Goal: Task Accomplishment & Management: Complete application form

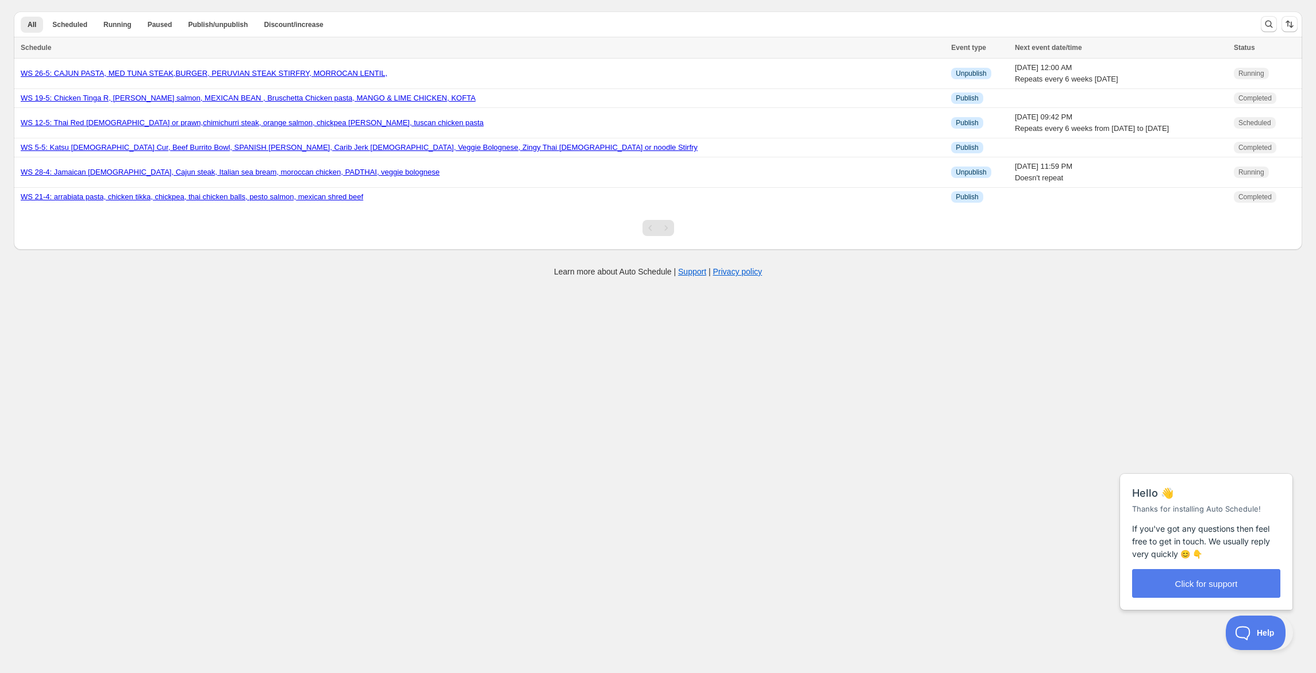
click at [753, 277] on div "Create schedule Help & support Cancel Discount prices Schedule a discount, sale…" at bounding box center [658, 138] width 1316 height 277
click at [440, 176] on link "WS 28-4: Jamaican [DEMOGRAPHIC_DATA], Cajun steak, Italian sea bream, moroccan …" at bounding box center [230, 172] width 419 height 9
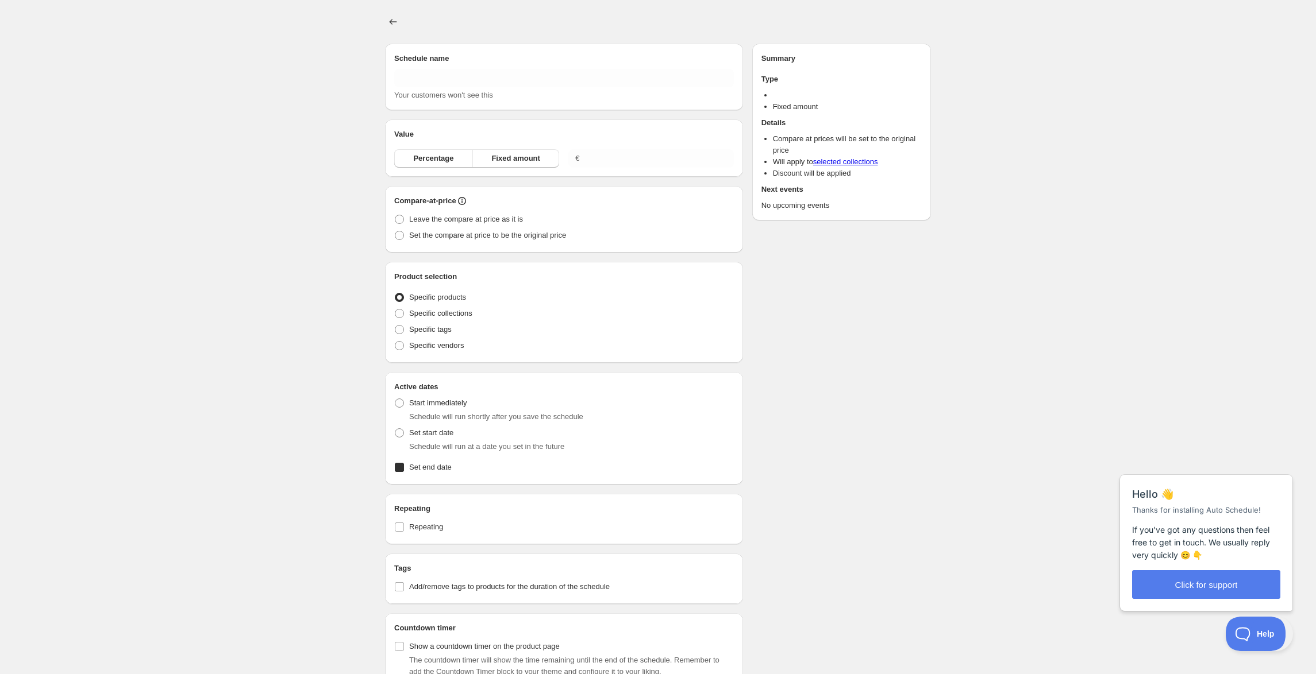
type input "WS 28-4: Jamaican [DEMOGRAPHIC_DATA], Cajun steak, Italian sea bream, moroccan …"
radio input "true"
checkbox input "true"
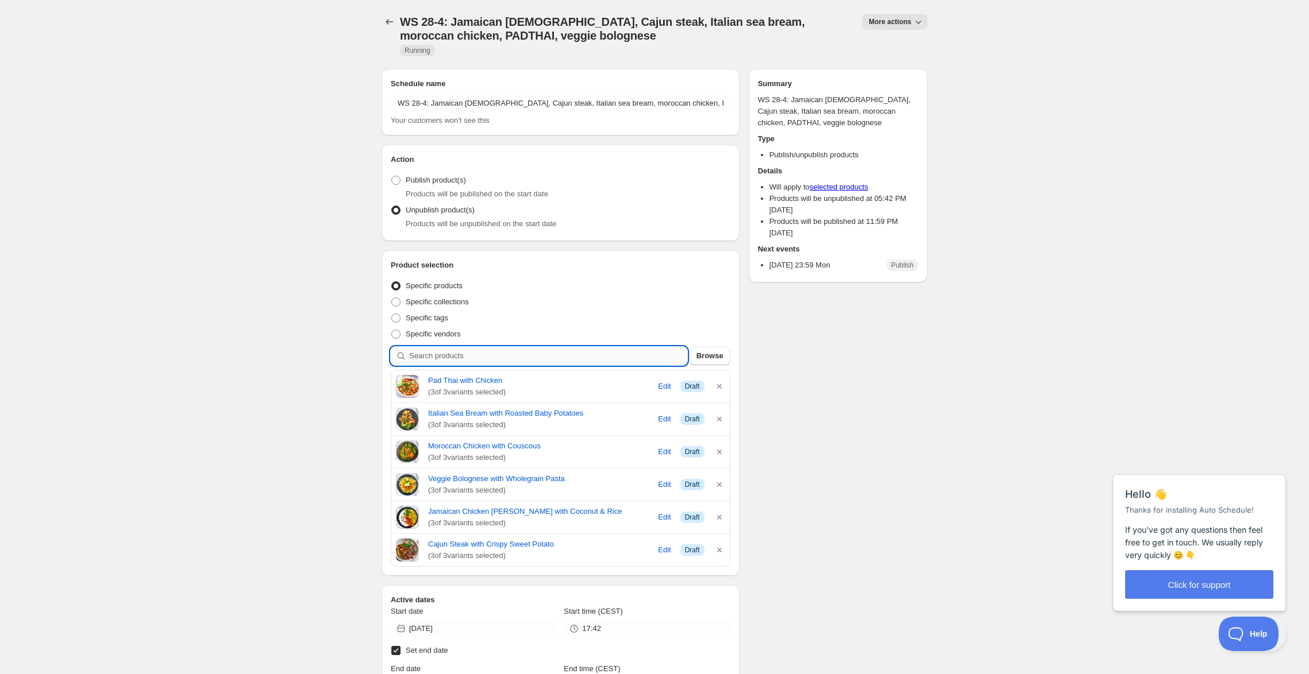
click at [539, 365] on input "search" at bounding box center [548, 356] width 278 height 18
type input "i"
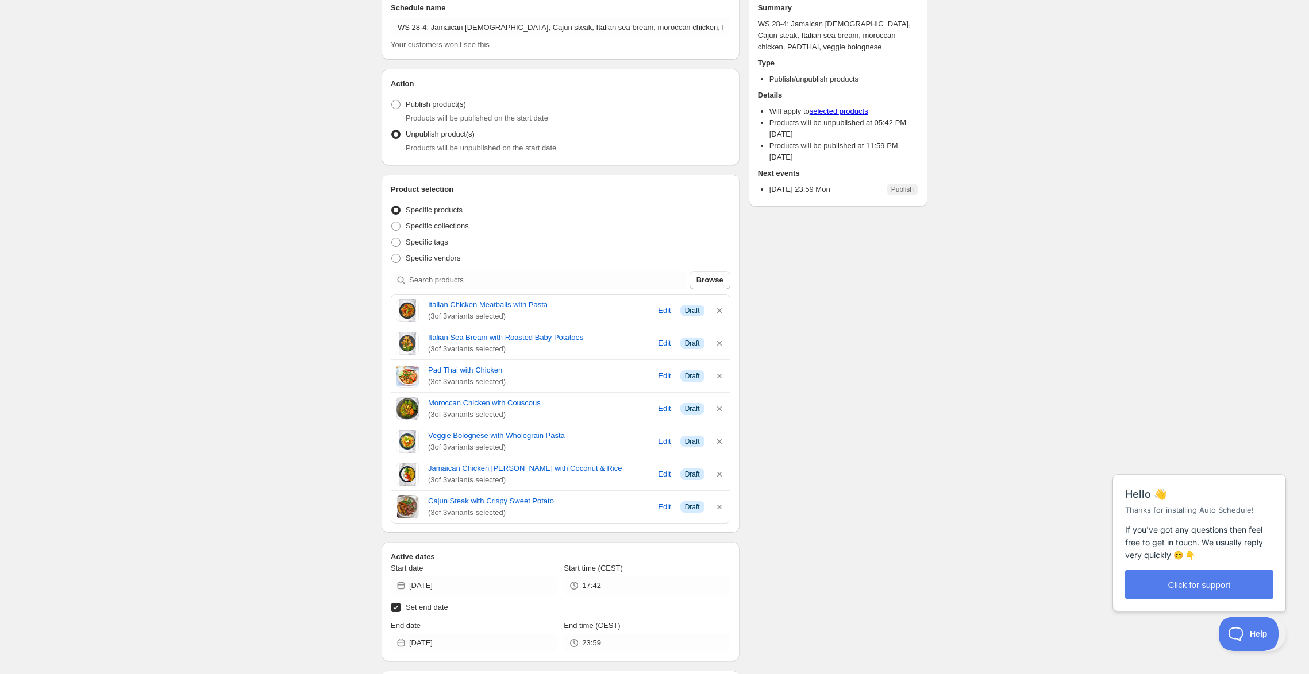
scroll to position [78, 0]
click at [724, 413] on icon "button" at bounding box center [719, 406] width 11 height 11
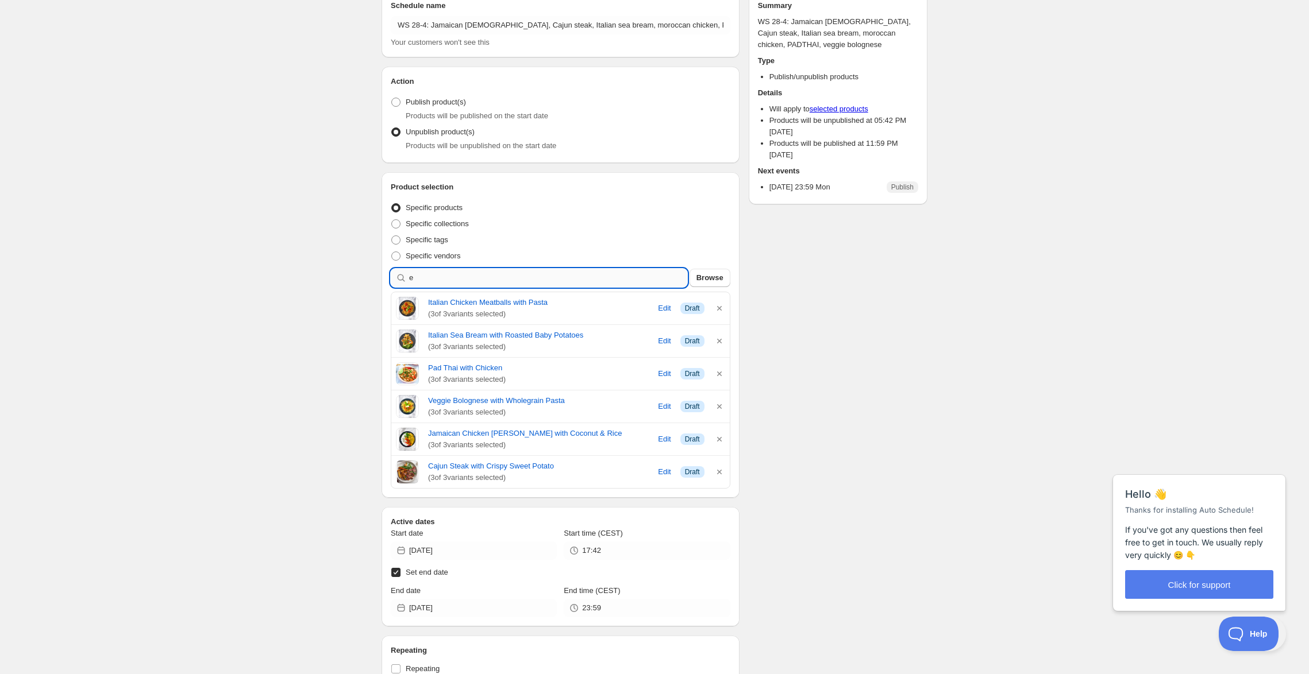
type input "e"
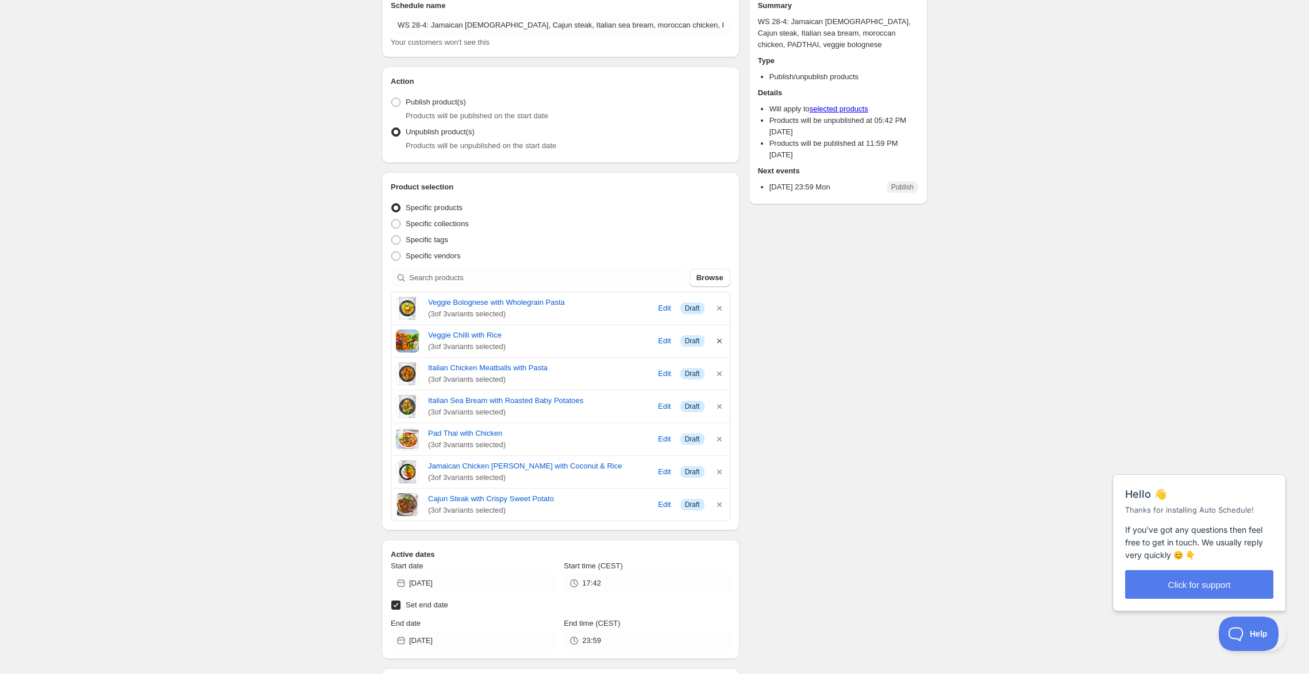
click at [722, 347] on icon "button" at bounding box center [719, 341] width 11 height 11
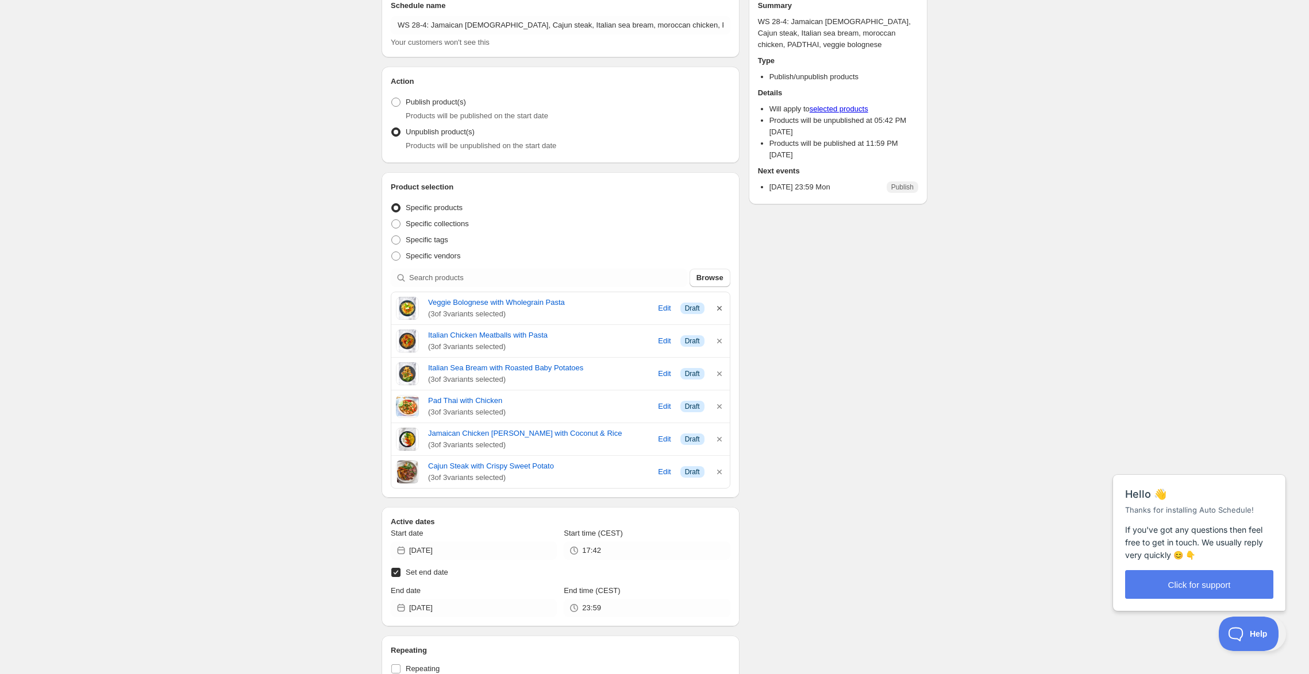
click at [724, 314] on icon "button" at bounding box center [719, 308] width 11 height 11
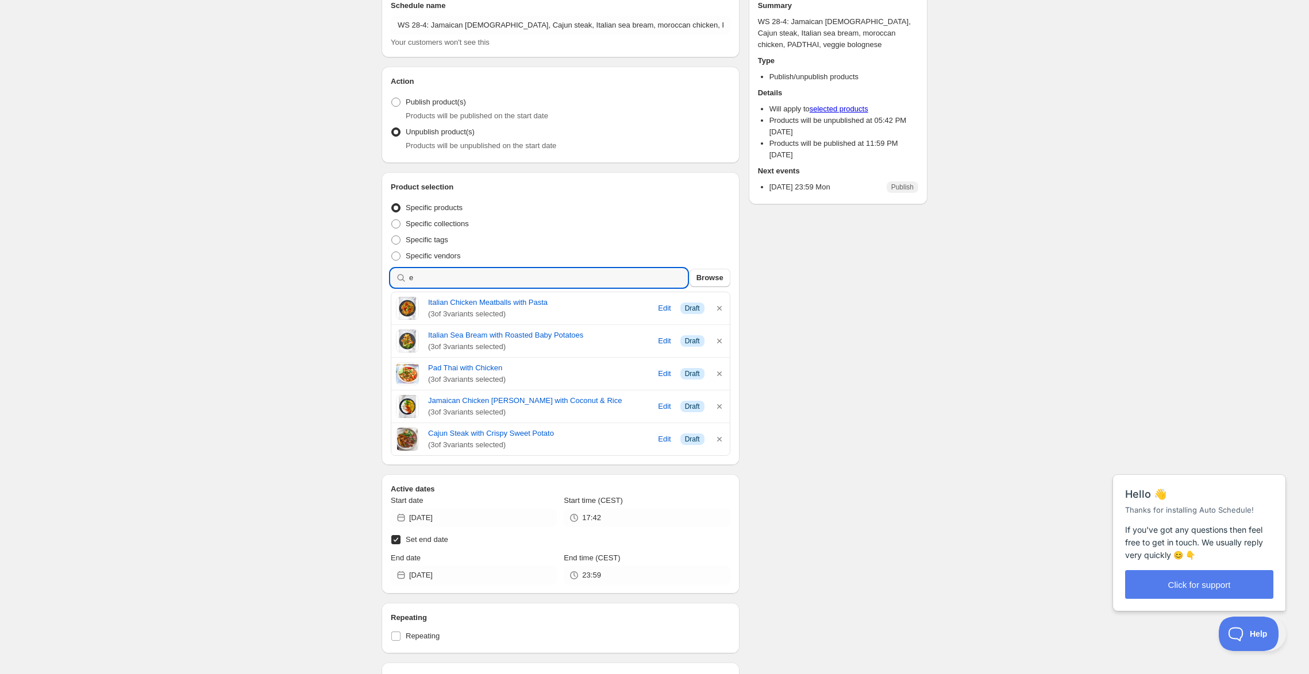
type input "e"
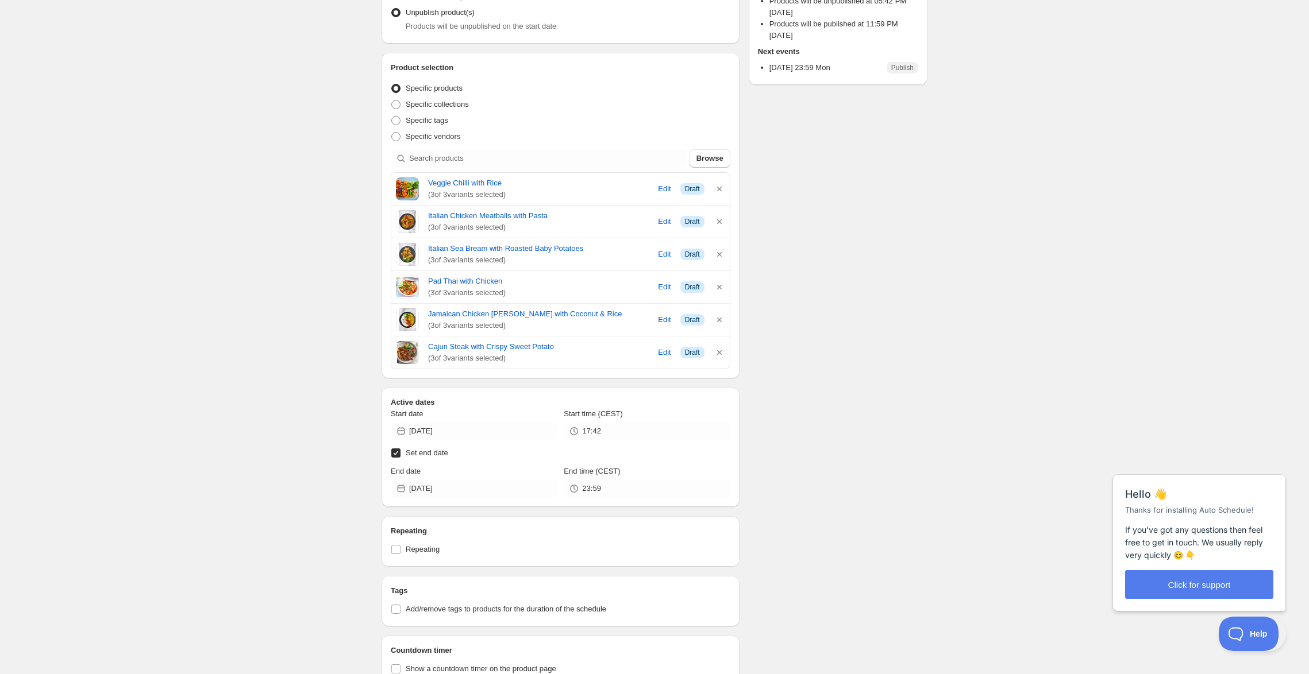
scroll to position [202, 0]
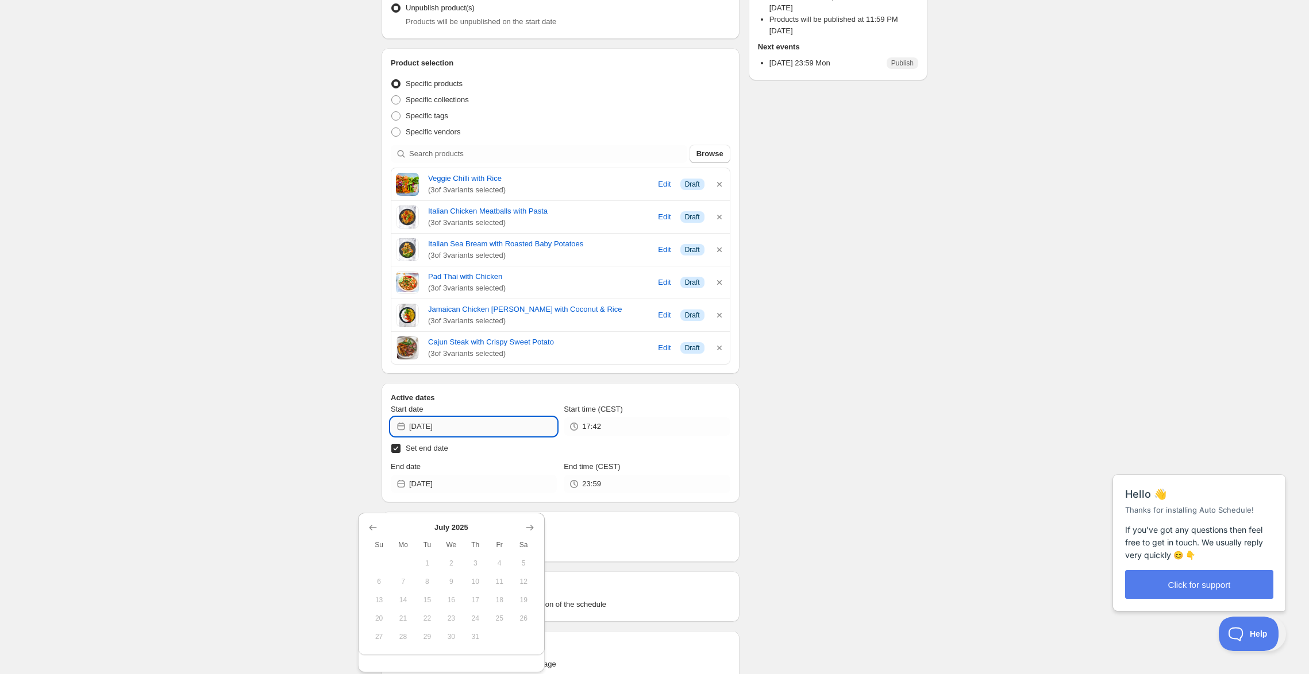
click at [461, 436] on input "[DATE]" at bounding box center [483, 427] width 148 height 18
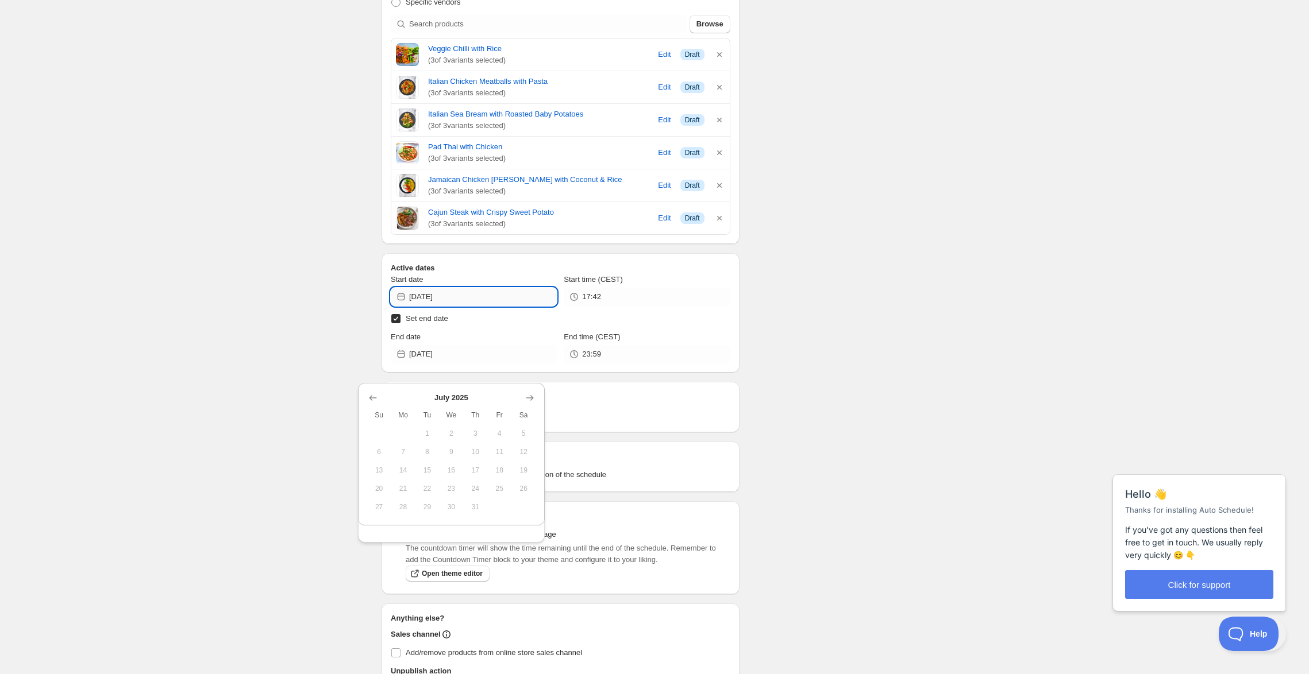
scroll to position [337, 0]
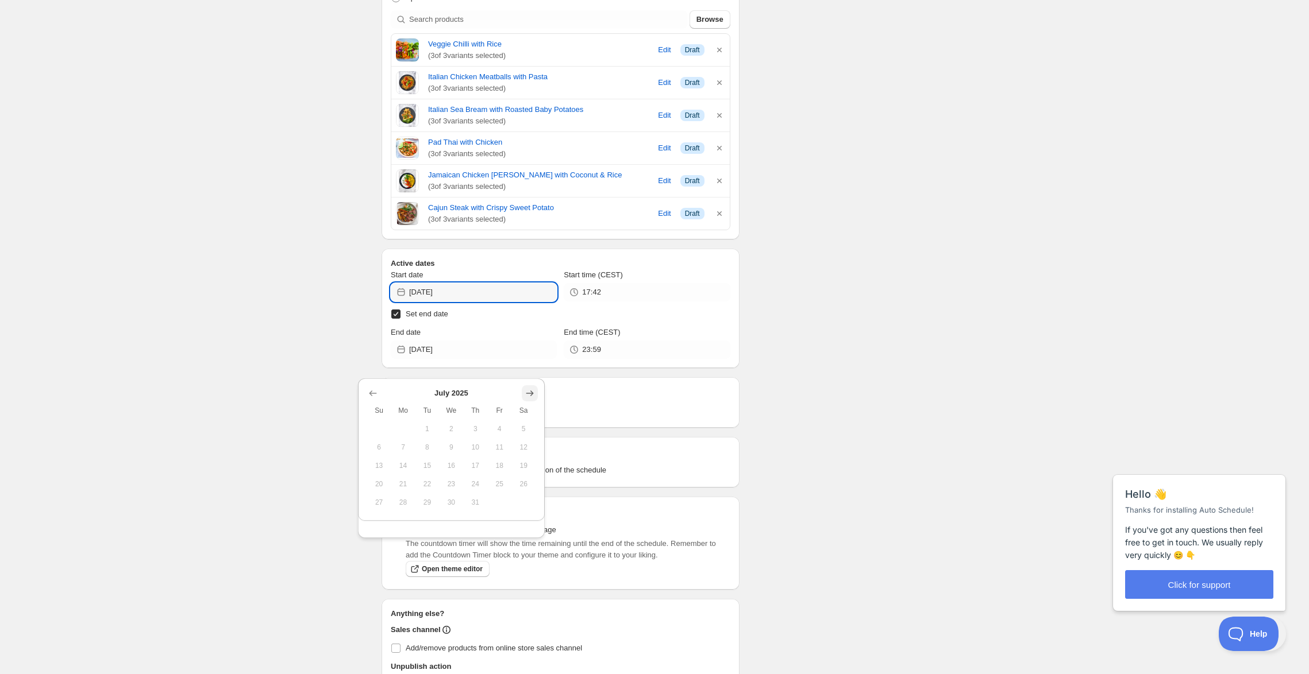
click at [526, 394] on icon "Show next month, August 2025" at bounding box center [529, 393] width 11 height 11
click at [534, 398] on icon "Show next month, September 2025" at bounding box center [529, 393] width 11 height 11
click at [408, 434] on span "1" at bounding box center [403, 429] width 15 height 9
type input "[DATE]"
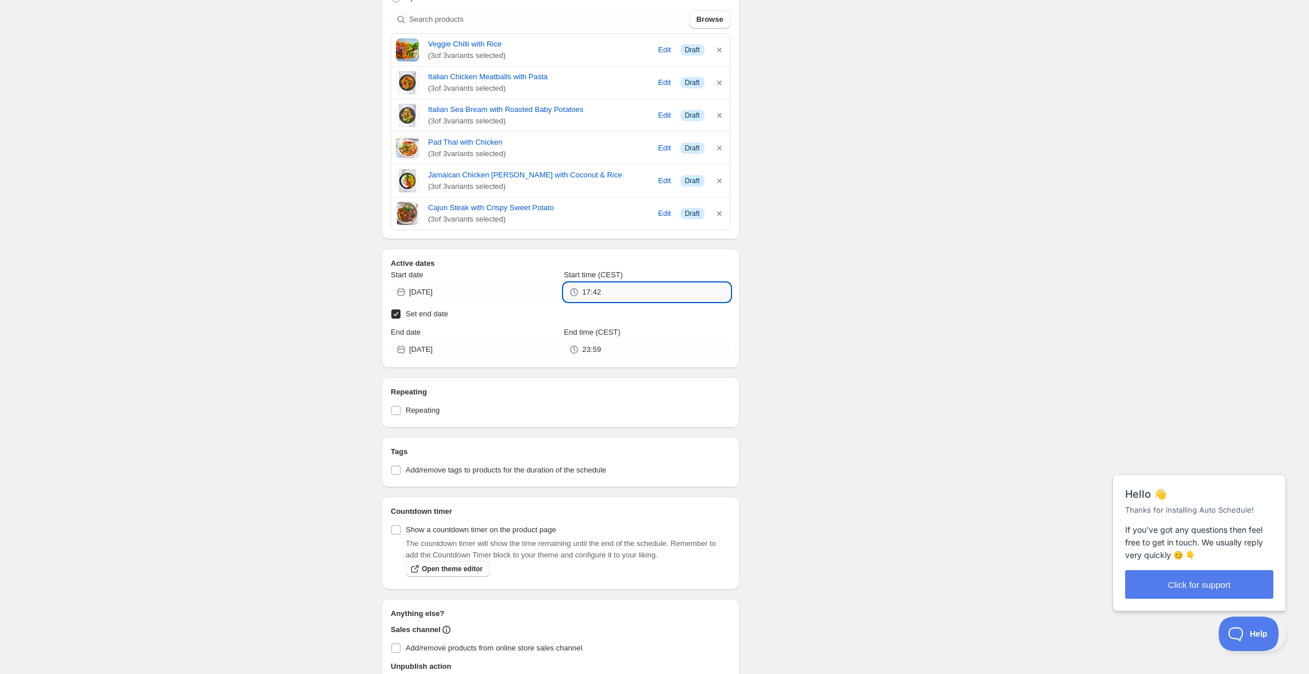
click at [624, 302] on input "17:42" at bounding box center [656, 292] width 148 height 18
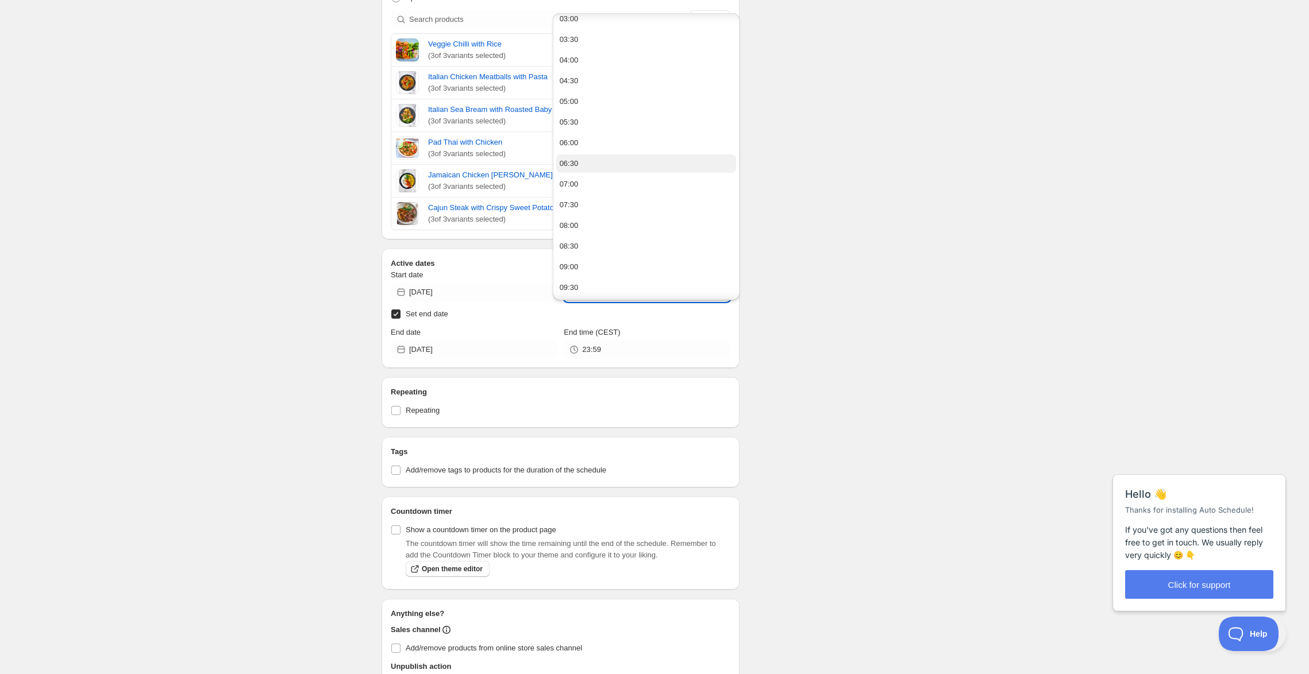
scroll to position [130, 0]
click at [594, 236] on button "08:00" at bounding box center [646, 227] width 180 height 18
type input "08:00"
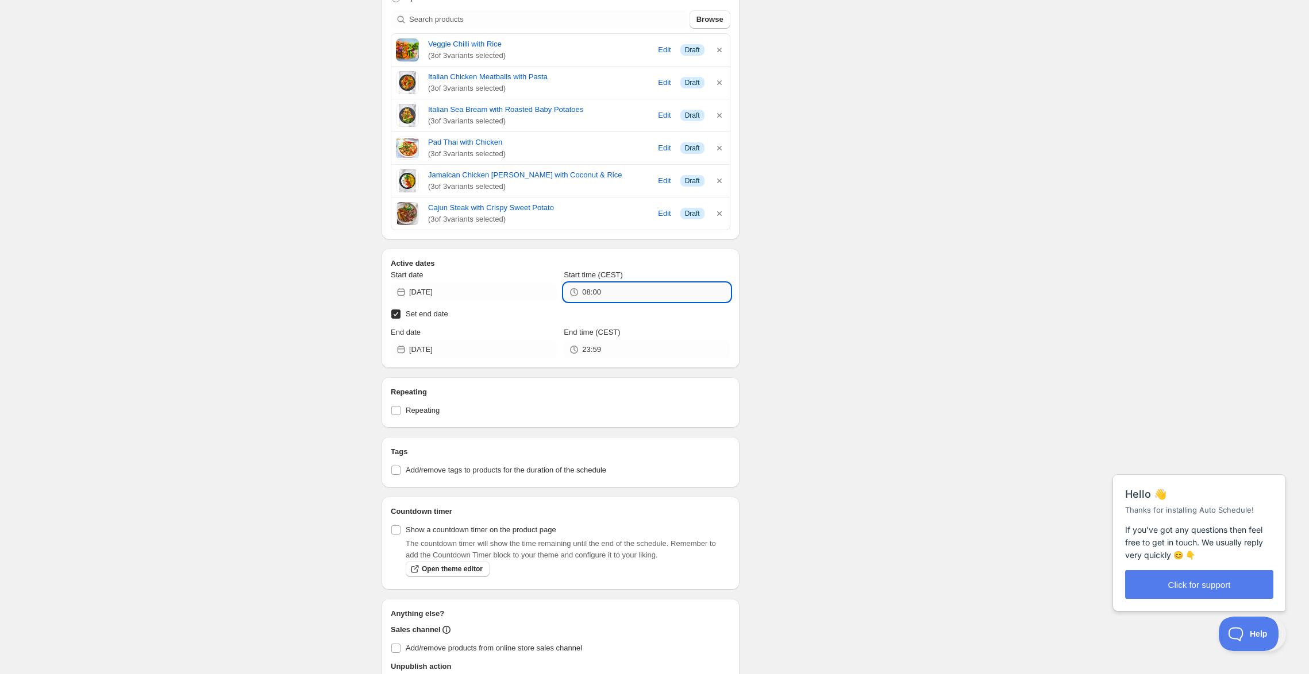
click at [619, 302] on input "08:00" at bounding box center [656, 292] width 148 height 18
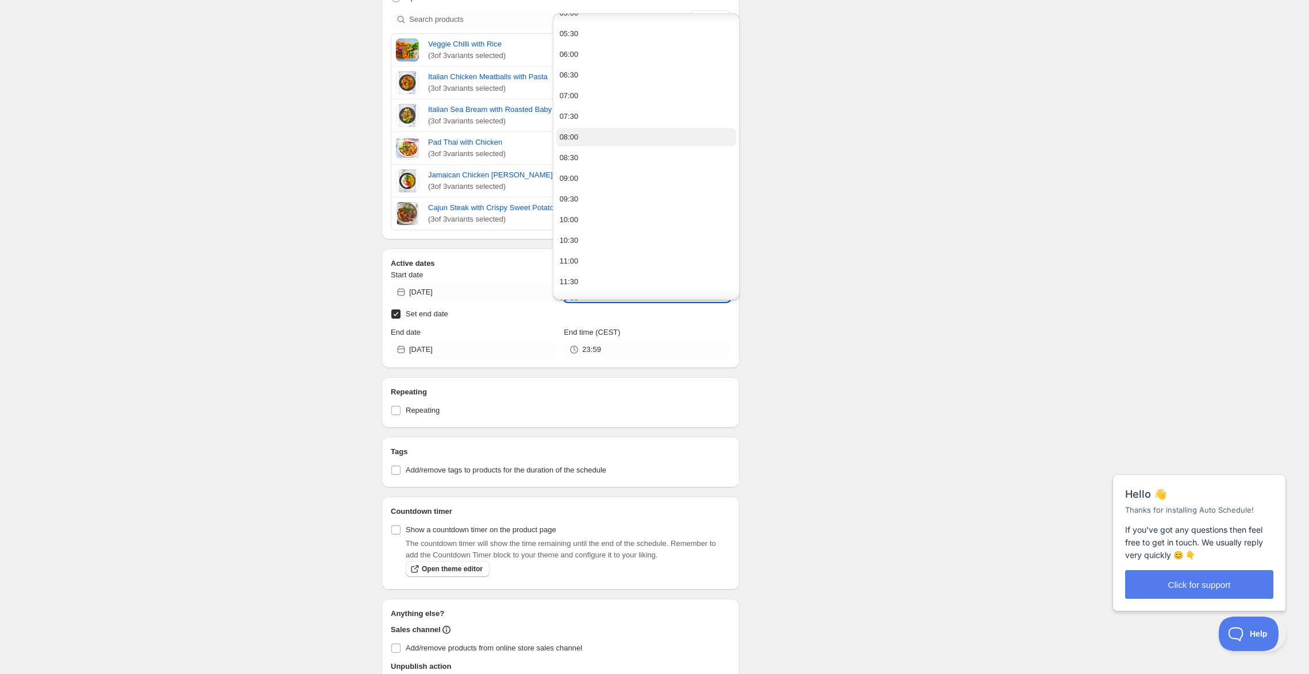
scroll to position [221, 0]
click at [793, 304] on div "Schedule name WS 28-4: Jamaican [DEMOGRAPHIC_DATA], Cajun steak, Italian sea br…" at bounding box center [649, 383] width 555 height 1321
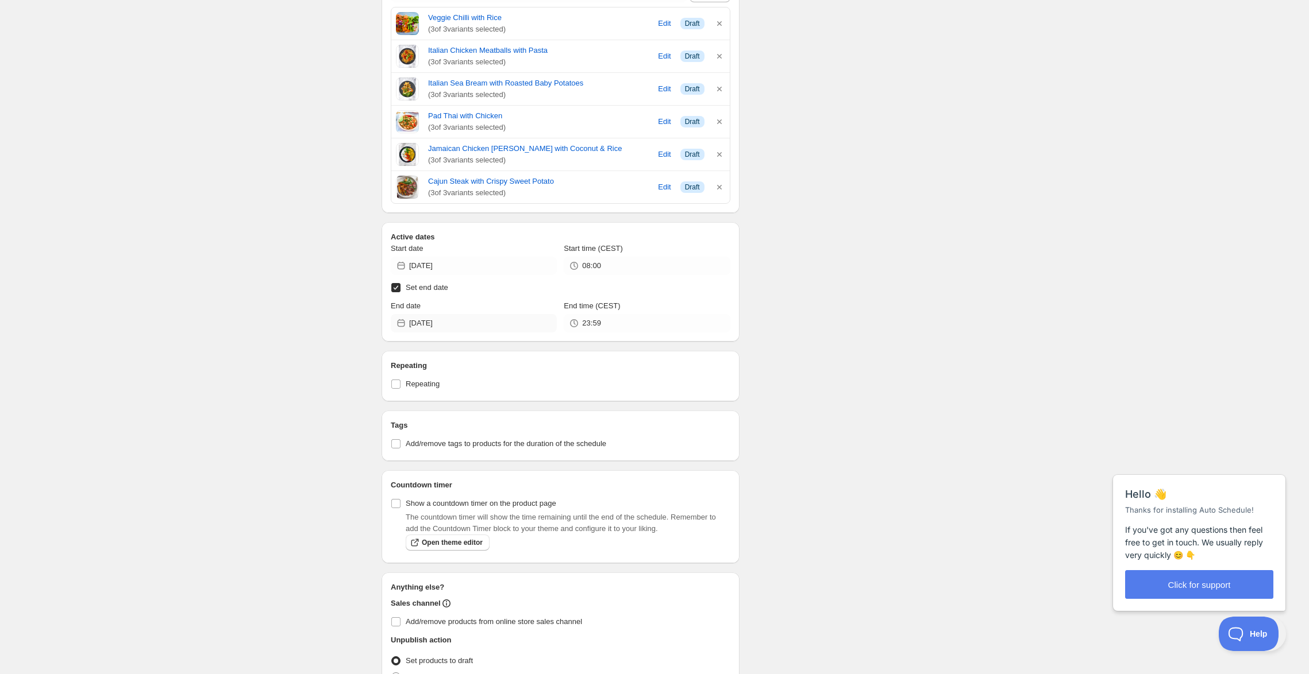
scroll to position [365, 0]
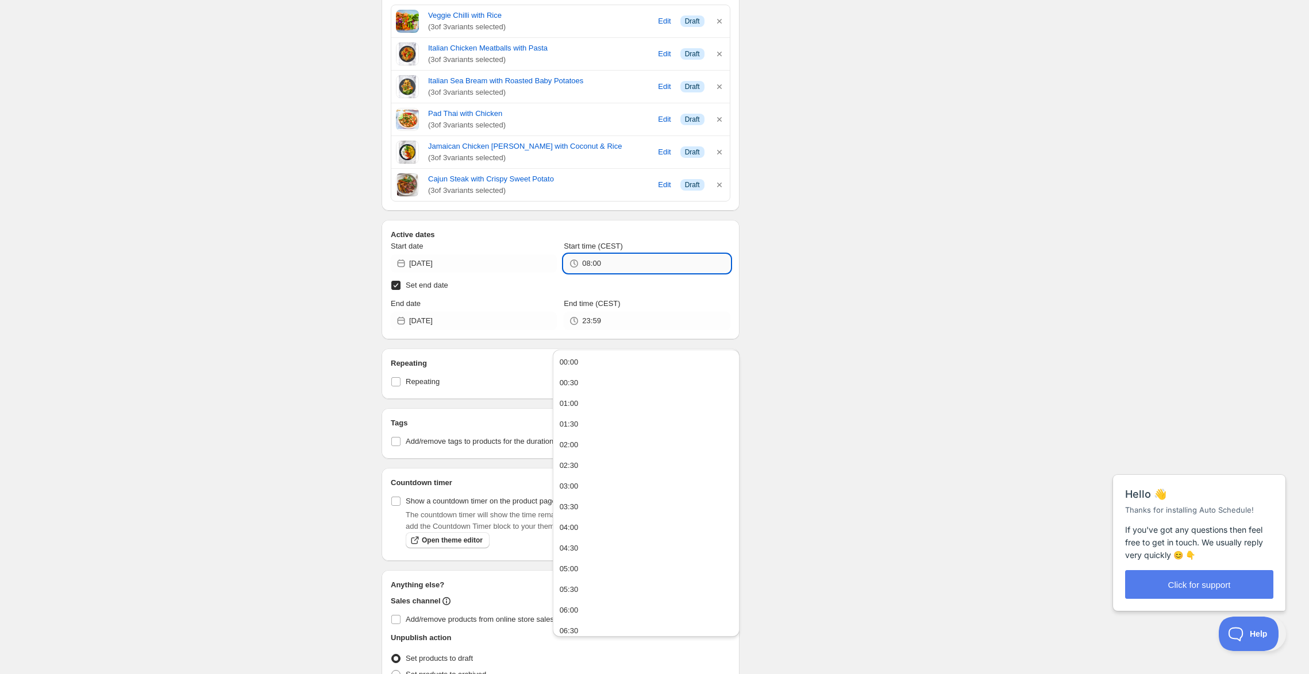
click at [619, 273] on input "08:00" at bounding box center [656, 264] width 148 height 18
click at [830, 355] on div "Schedule name WS 28-4: Jamaican [DEMOGRAPHIC_DATA], Cajun steak, Italian sea br…" at bounding box center [649, 354] width 555 height 1321
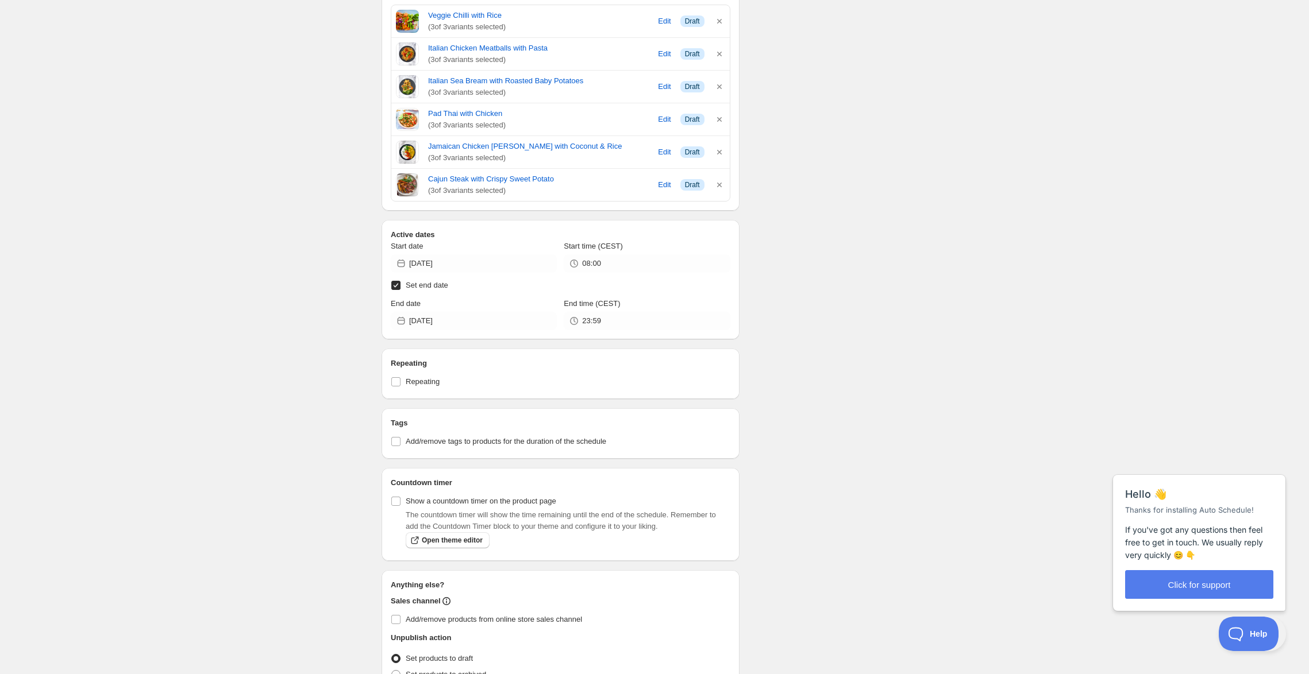
click at [799, 348] on div "Schedule name WS 28-4: Jamaican [DEMOGRAPHIC_DATA], Cajun steak, Italian sea br…" at bounding box center [649, 354] width 555 height 1321
click at [512, 340] on div "Active dates Start date [DATE] Start time (CEST) 08:00 Set end date End date [D…" at bounding box center [560, 279] width 358 height 119
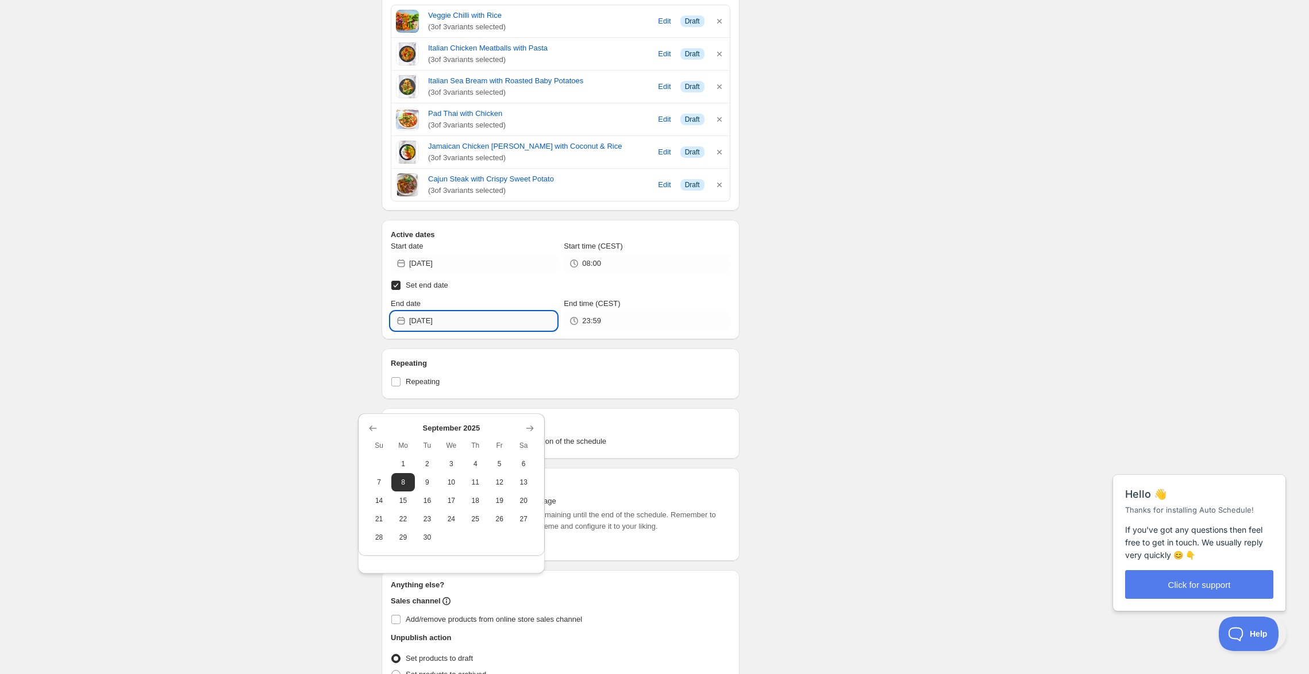
click at [511, 330] on input "[DATE]" at bounding box center [483, 321] width 148 height 18
click at [403, 486] on span "8" at bounding box center [403, 482] width 15 height 9
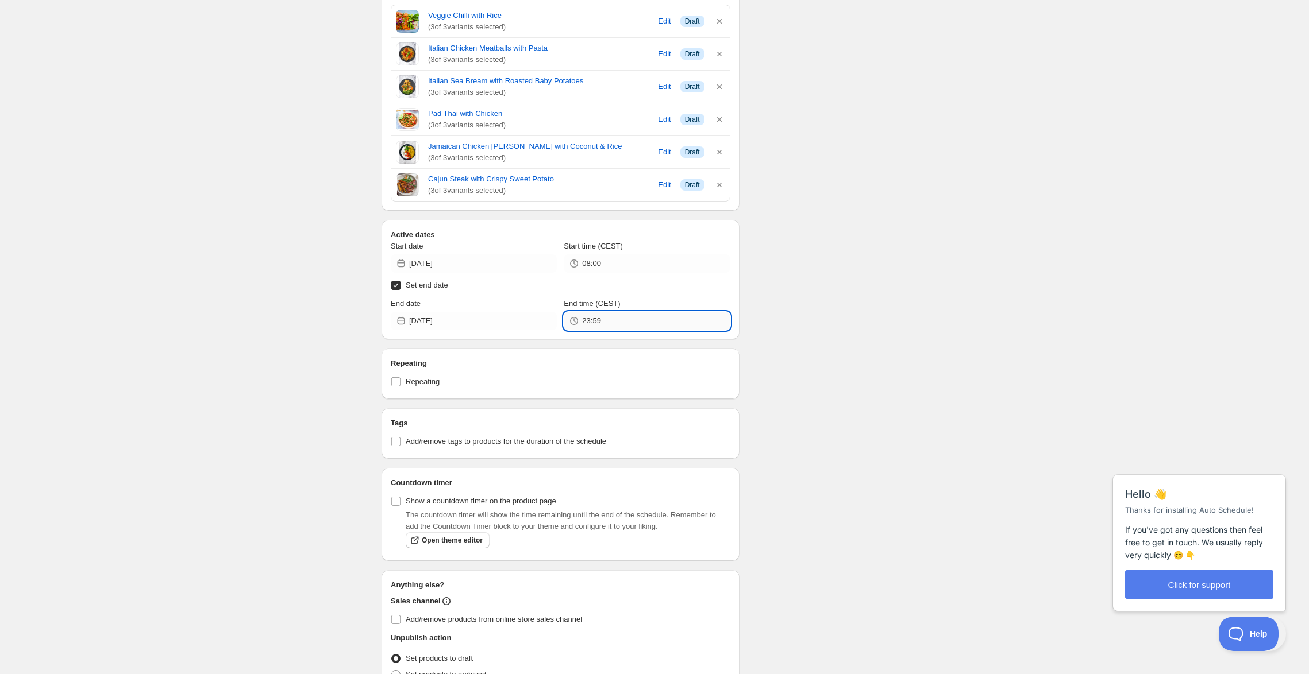
click at [627, 330] on input "23:59" at bounding box center [656, 321] width 148 height 18
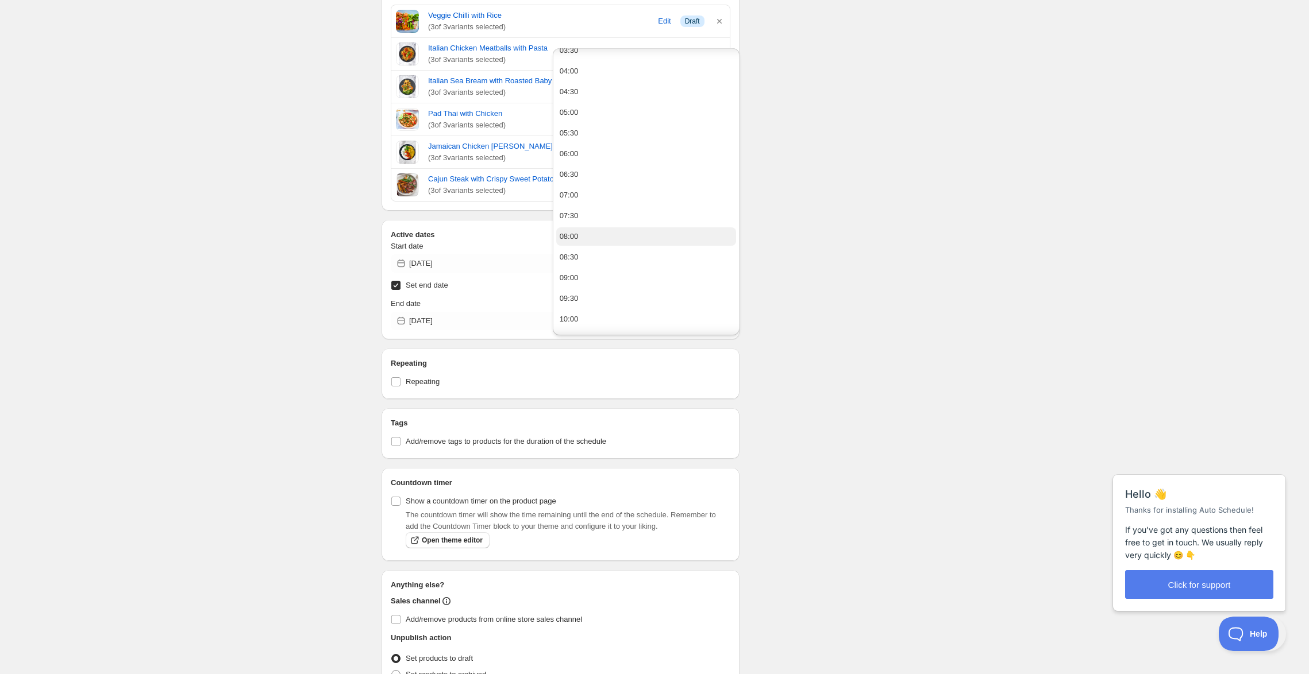
scroll to position [159, 0]
click at [614, 284] on button "09:00" at bounding box center [646, 274] width 180 height 18
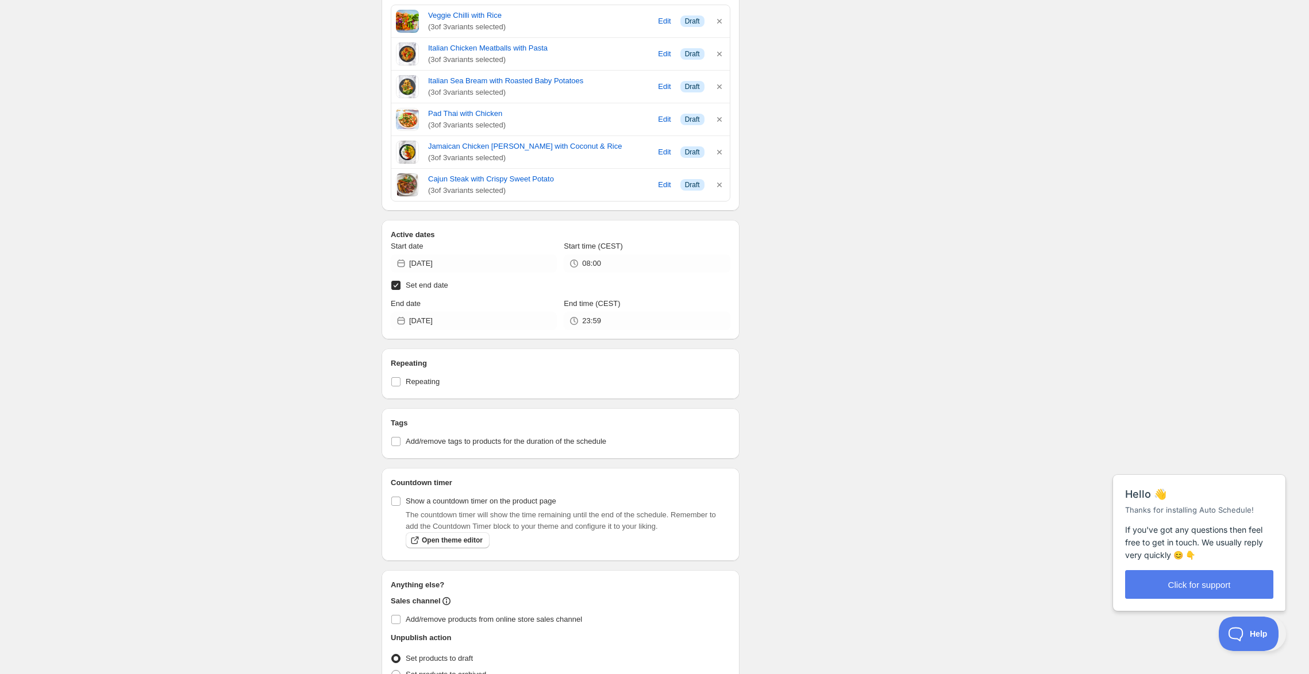
type input "09:00"
click at [833, 314] on div "Schedule name WS 28-4: Jamaican [DEMOGRAPHIC_DATA], Cajun steak, Italian sea br…" at bounding box center [649, 354] width 555 height 1321
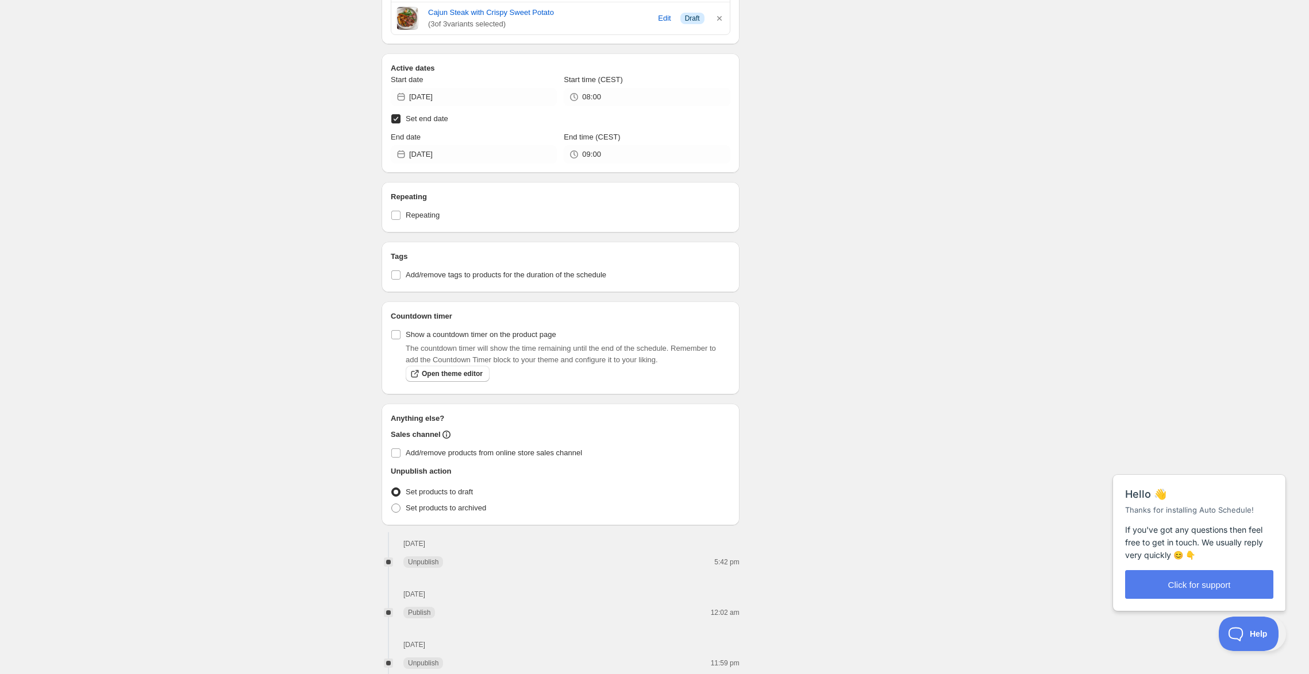
scroll to position [533, 0]
click at [381, 232] on div "Repeating Repeating" at bounding box center [560, 206] width 358 height 51
click at [391, 219] on input "Repeating" at bounding box center [395, 214] width 9 height 9
checkbox input "true"
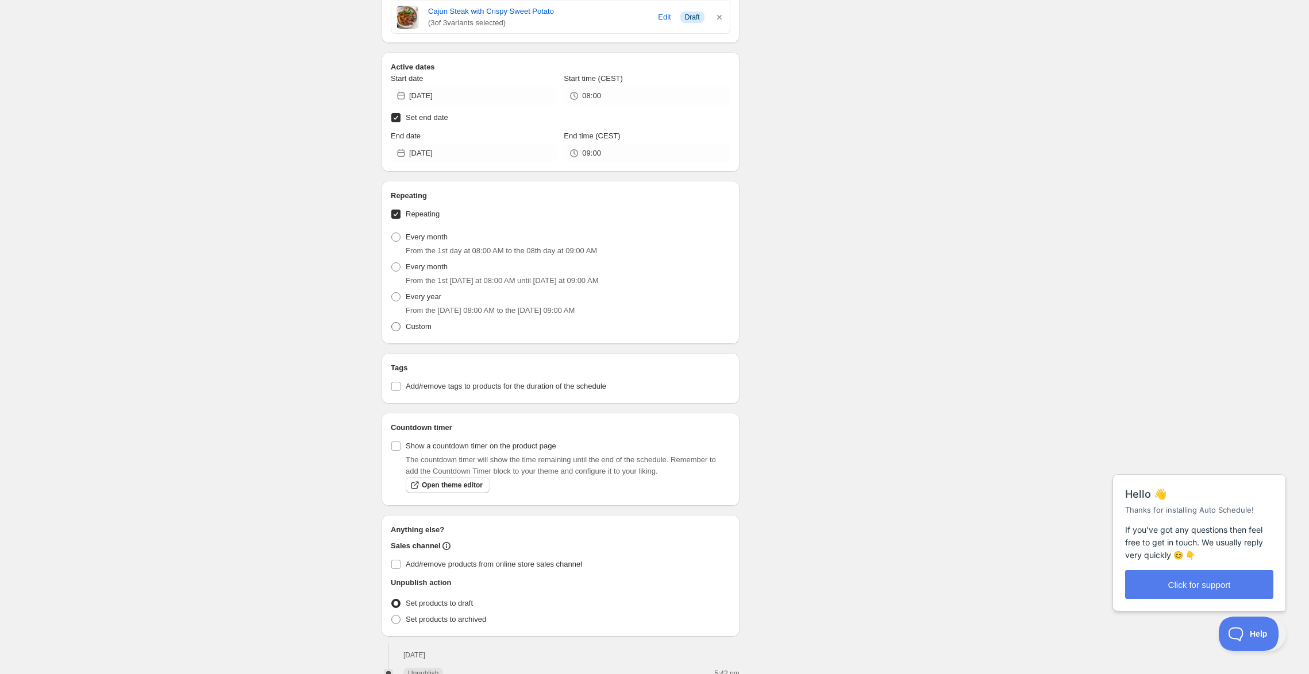
click at [406, 331] on span "Custom" at bounding box center [419, 326] width 26 height 9
click at [392, 323] on input "Custom" at bounding box center [391, 322] width 1 height 1
radio input "true"
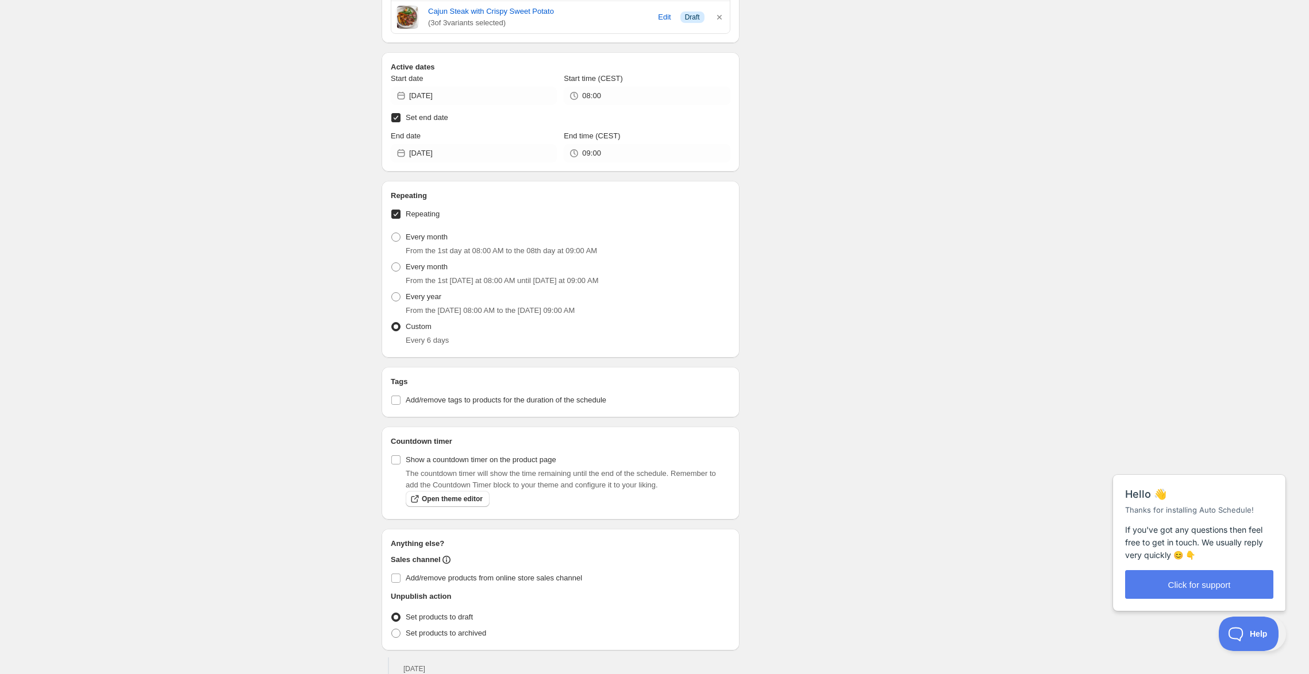
click at [391, 331] on span at bounding box center [395, 326] width 9 height 9
click at [391, 323] on input "Custom" at bounding box center [391, 322] width 1 height 1
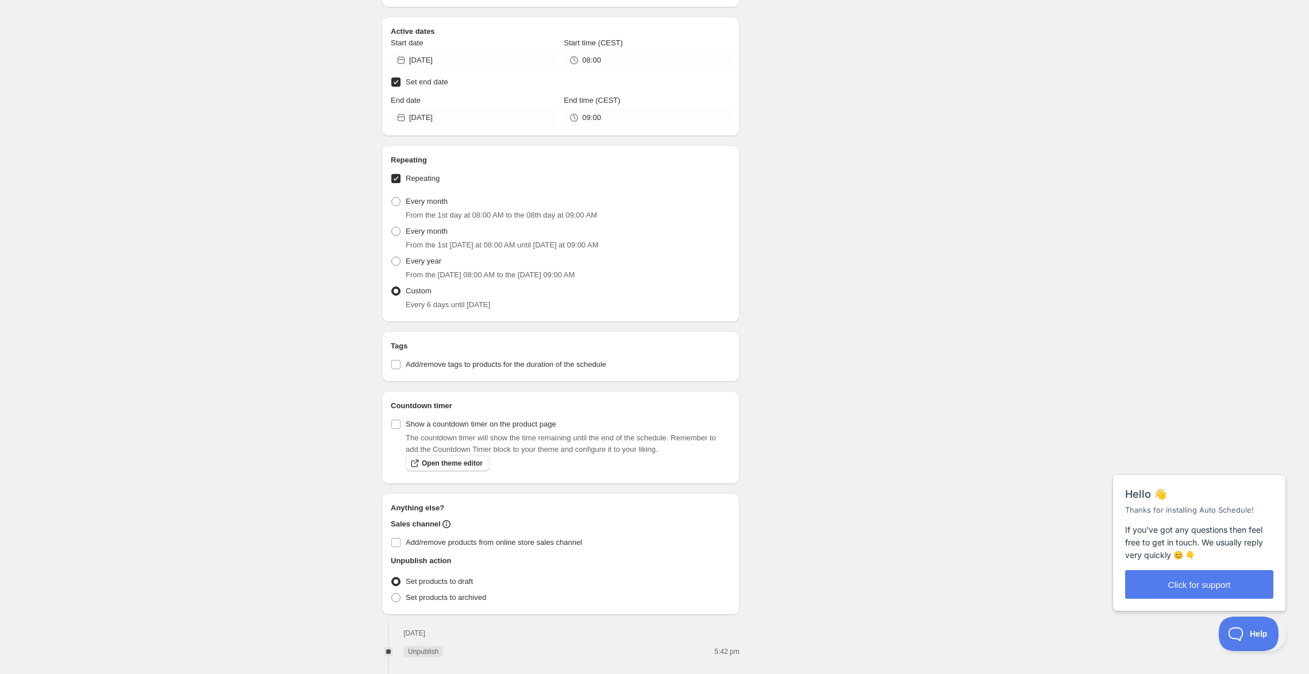
scroll to position [170, 0]
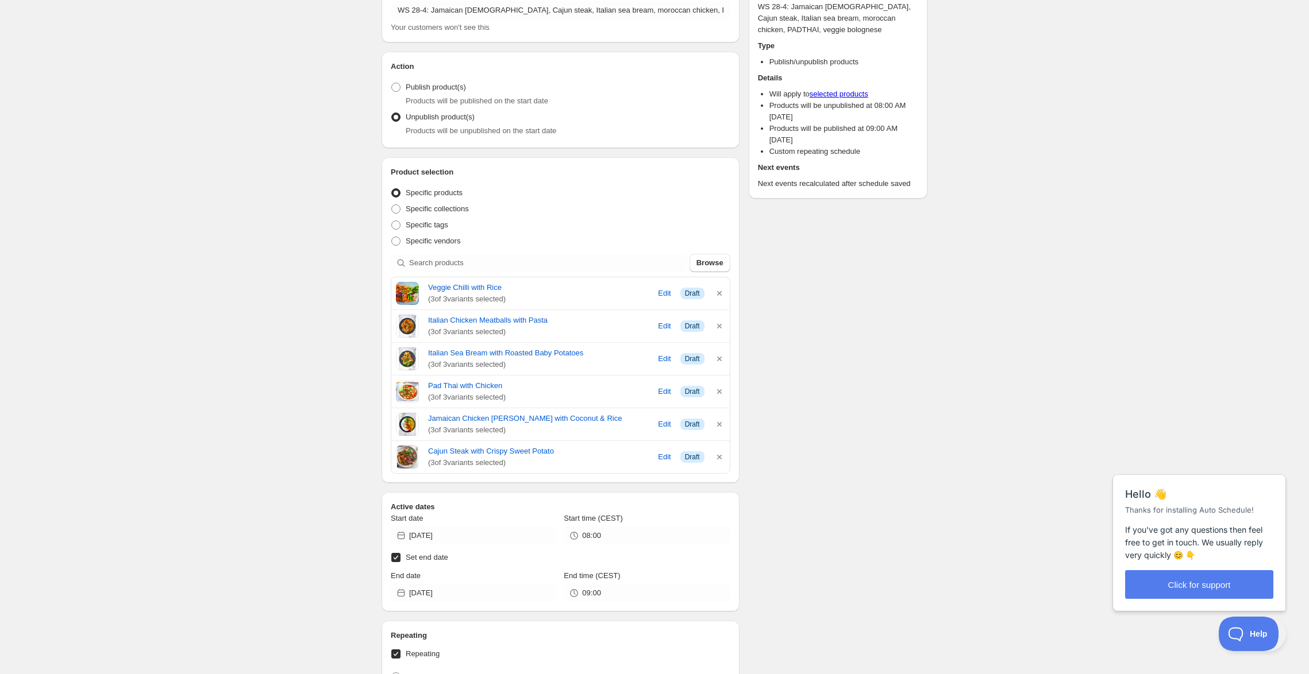
click at [411, 105] on span "Products will be published on the start date" at bounding box center [477, 101] width 142 height 9
click at [391, 92] on span at bounding box center [395, 87] width 9 height 9
click at [391, 83] on input "Publish product(s)" at bounding box center [391, 83] width 1 height 1
radio input "true"
click at [781, 434] on div "There were some issues with your form submission Schedule name WS 28-4: Jamaica…" at bounding box center [649, 681] width 555 height 1582
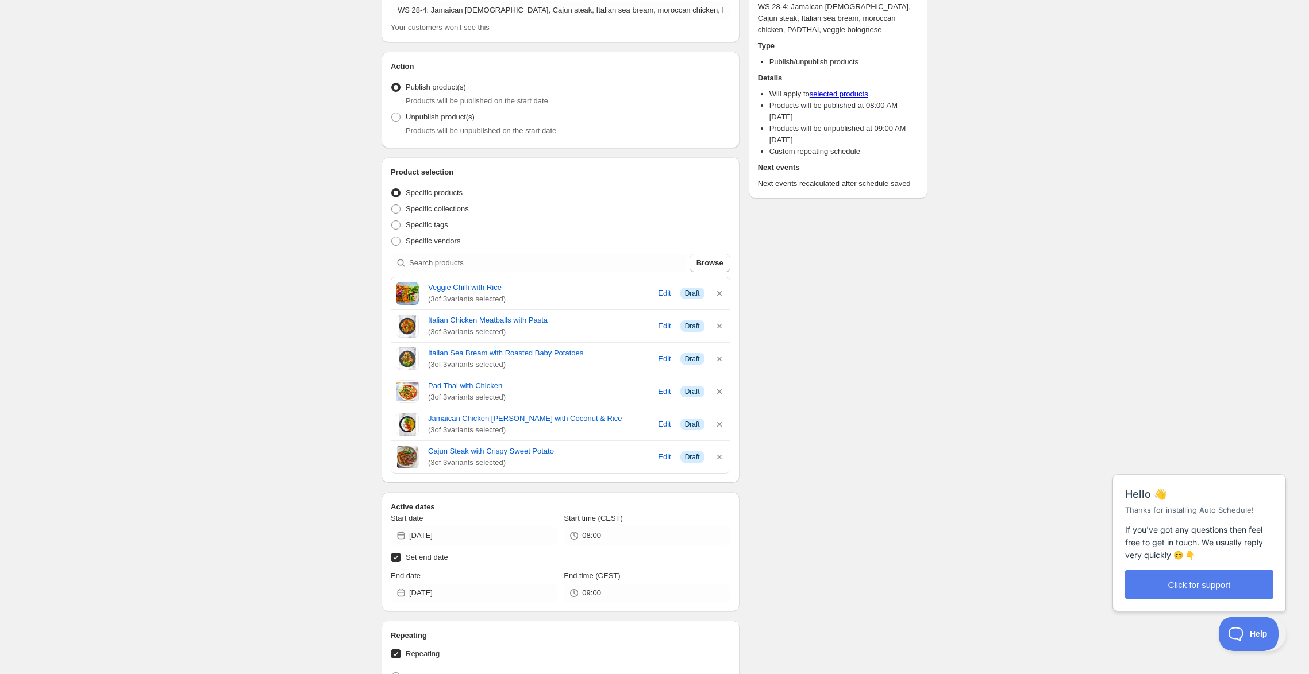
scroll to position [176, 0]
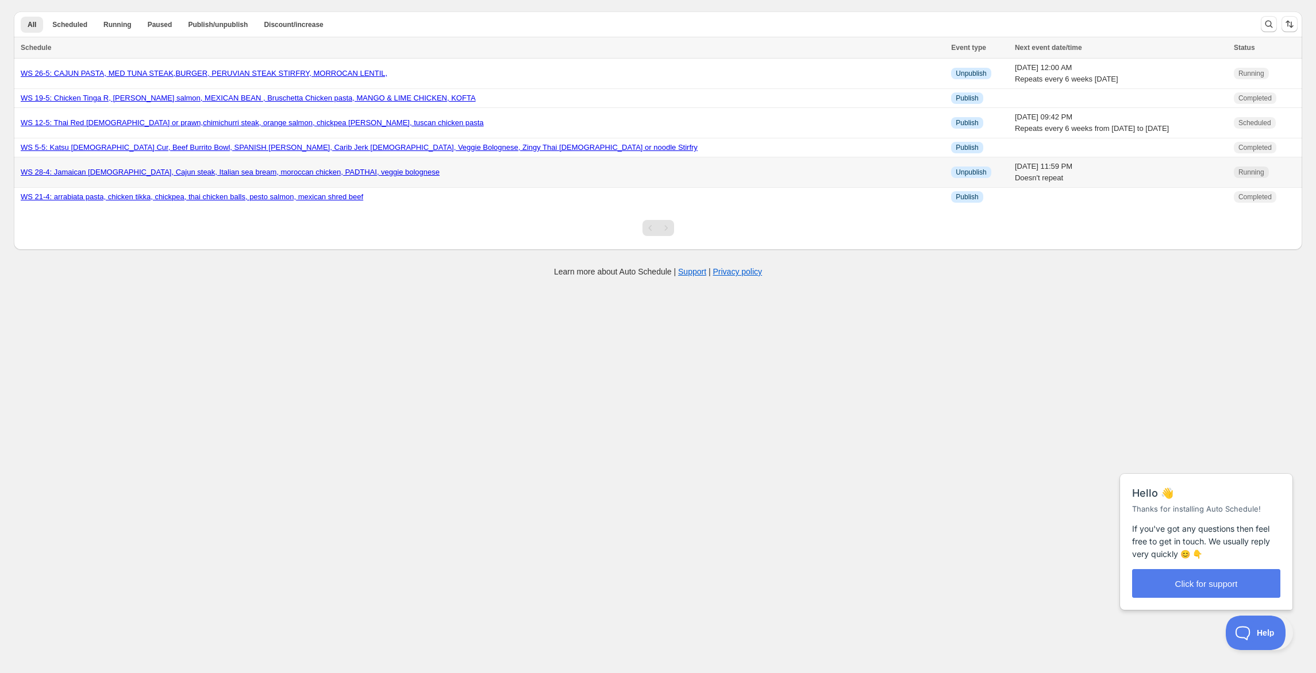
click at [440, 176] on link "WS 28-4: Jamaican [DEMOGRAPHIC_DATA], Cajun steak, Italian sea bream, moroccan …" at bounding box center [230, 172] width 419 height 9
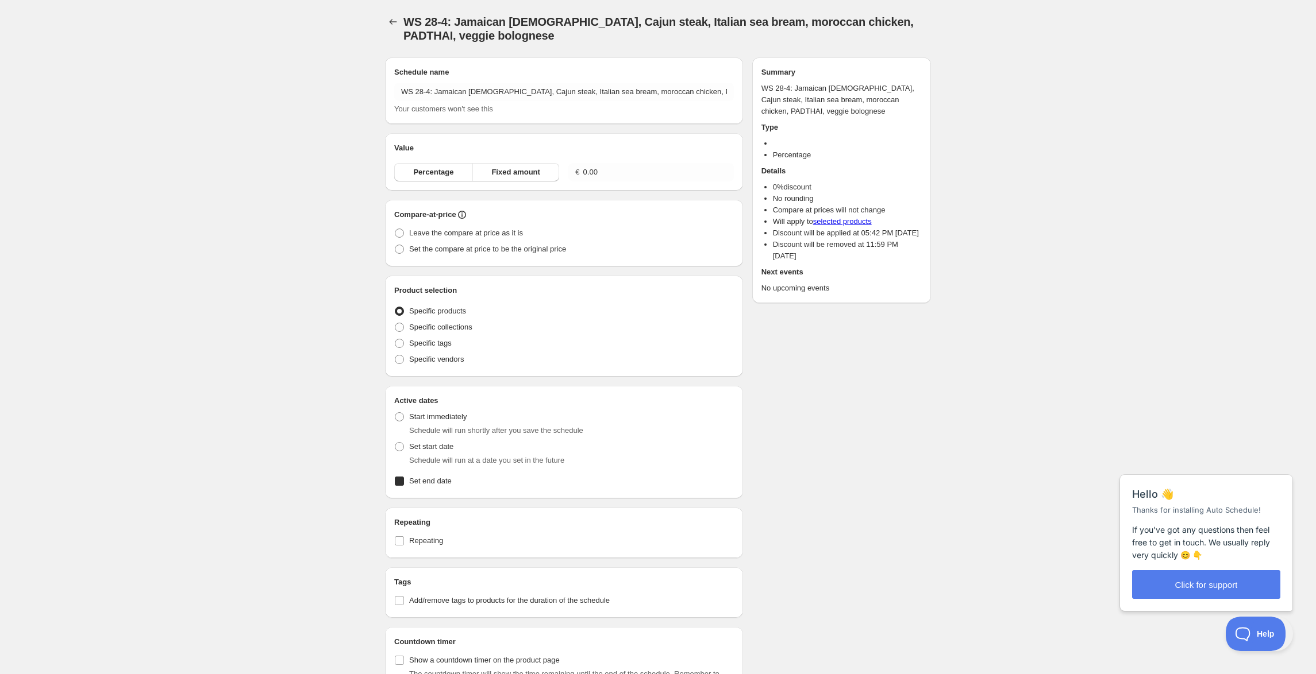
radio input "true"
checkbox input "true"
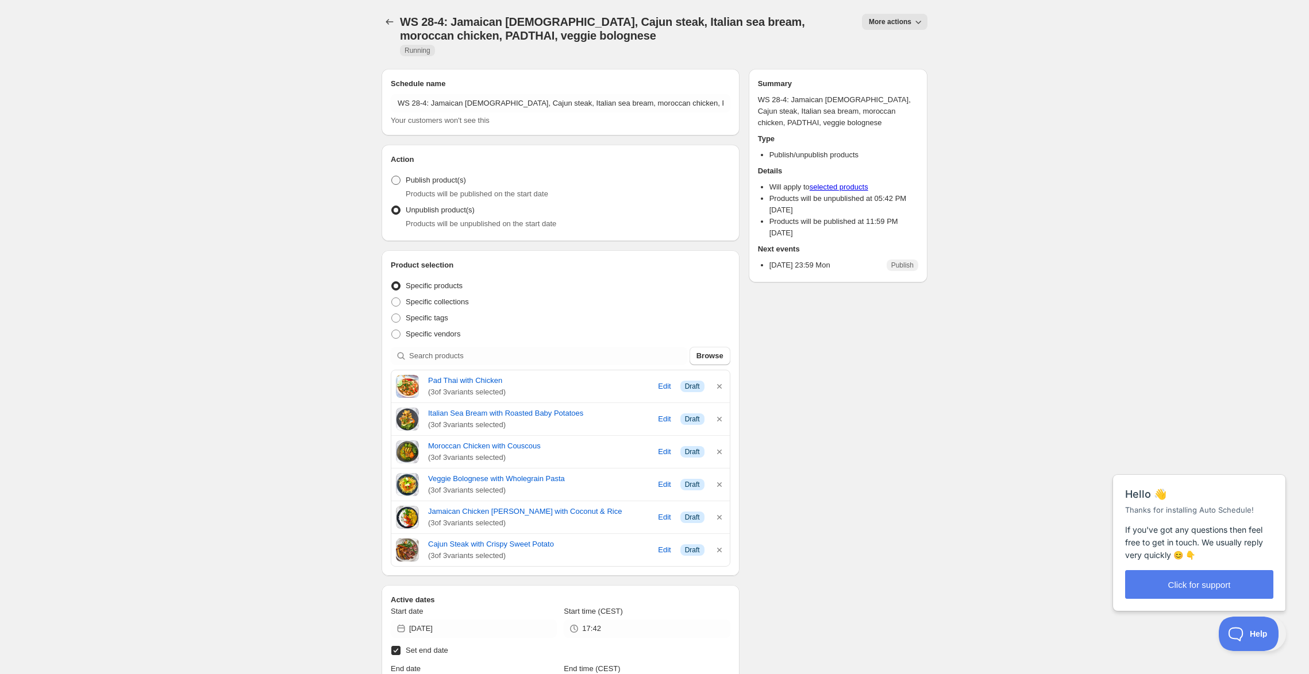
click at [391, 188] on label "Publish product(s)" at bounding box center [428, 180] width 75 height 16
click at [391, 176] on input "Publish product(s)" at bounding box center [391, 176] width 1 height 1
radio input "true"
click at [722, 454] on icon "button" at bounding box center [719, 452] width 5 height 5
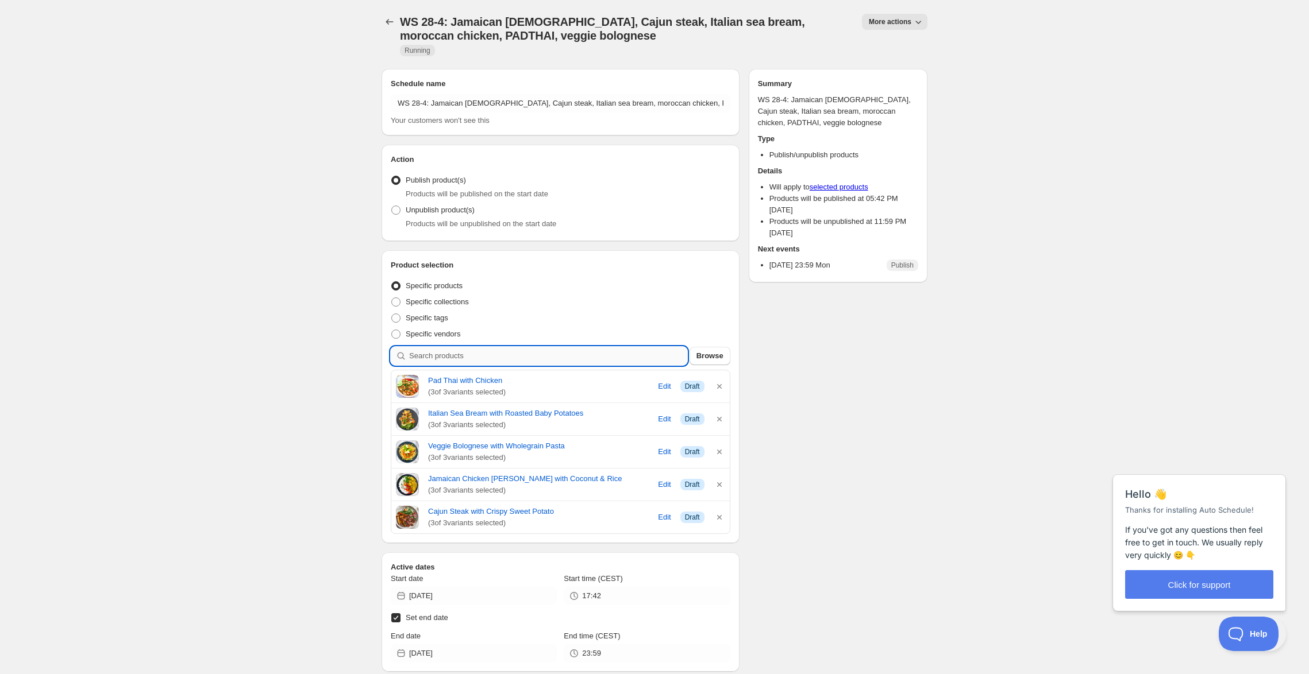
click at [560, 365] on input "search" at bounding box center [548, 356] width 278 height 18
type input "i"
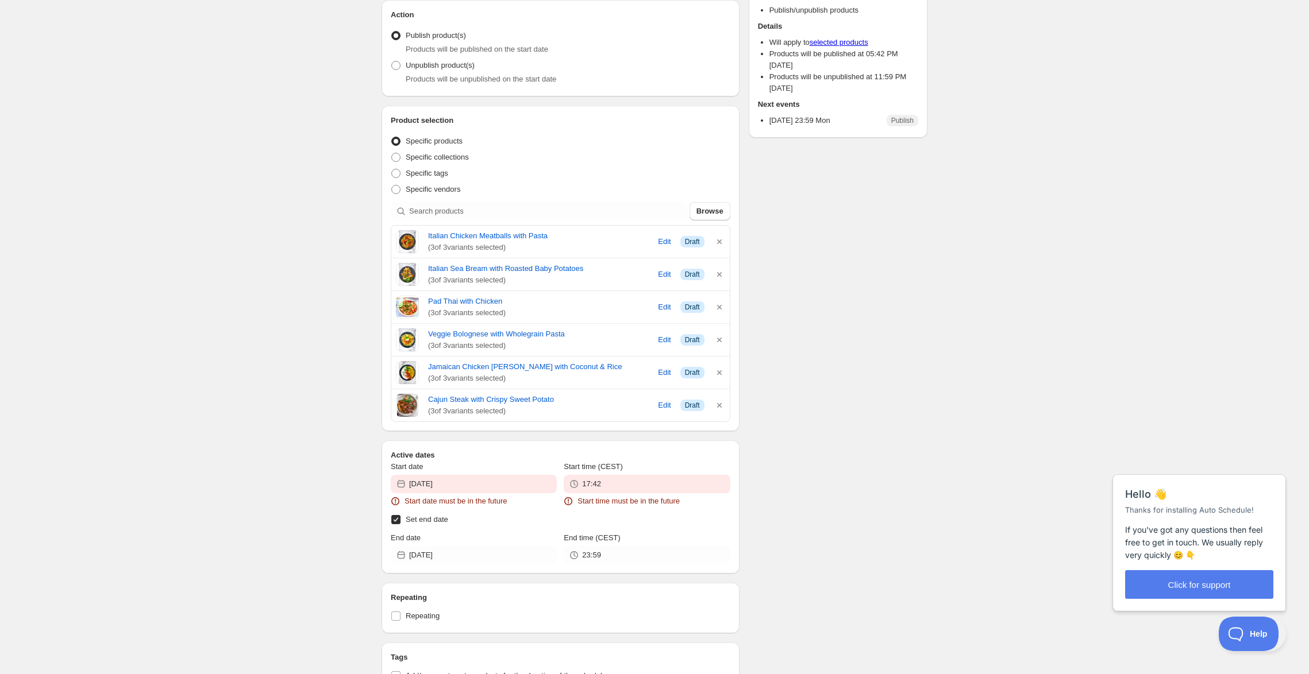
scroll to position [376, 0]
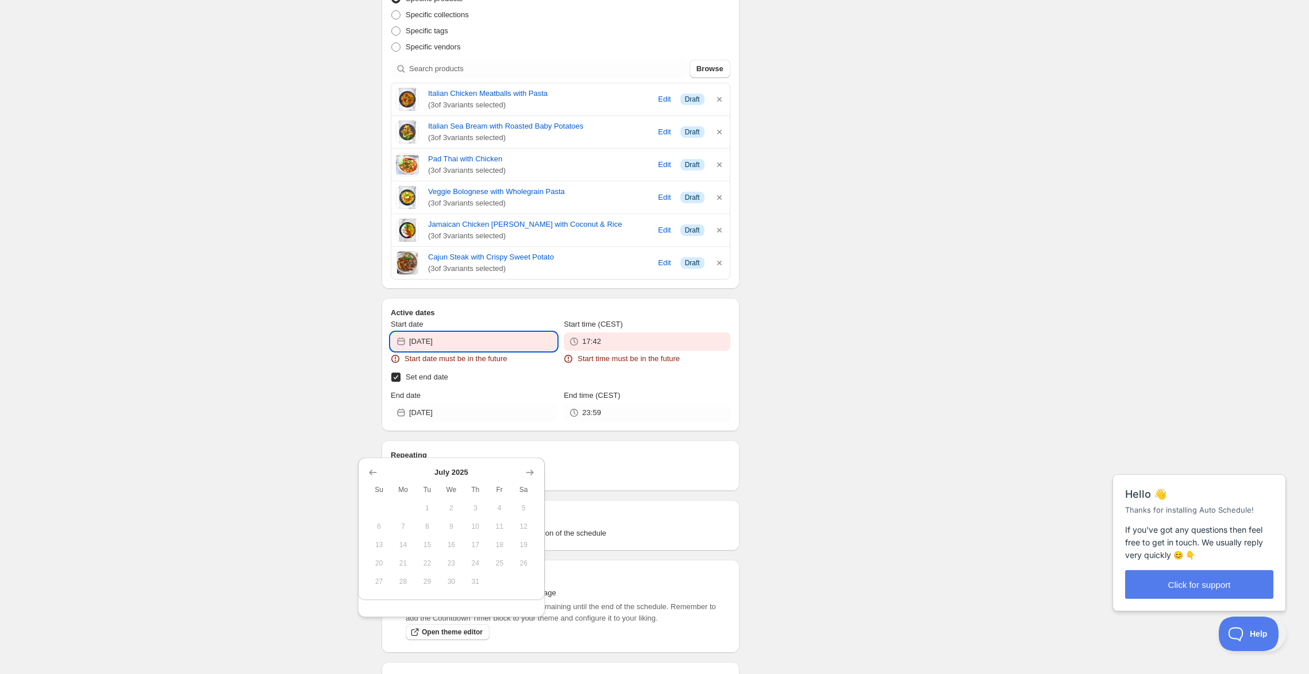
click at [464, 351] on input "[DATE]" at bounding box center [483, 342] width 148 height 18
click at [524, 475] on icon "Show next month, August 2025" at bounding box center [529, 472] width 11 height 11
click at [524, 475] on icon "Show next month, September 2025" at bounding box center [529, 472] width 11 height 11
click at [399, 513] on span "1" at bounding box center [403, 508] width 15 height 9
type input "[DATE]"
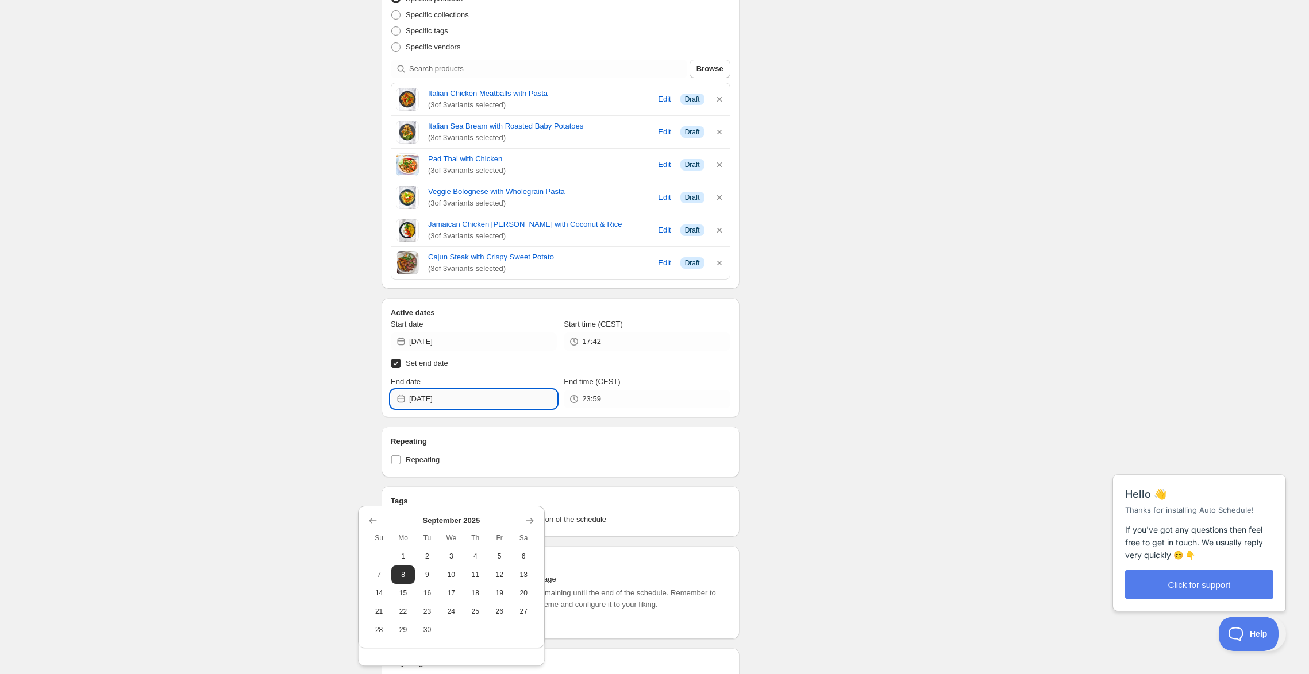
click at [518, 408] on input "[DATE]" at bounding box center [483, 399] width 148 height 18
click at [580, 372] on label "Set end date" at bounding box center [561, 364] width 340 height 16
click at [400, 368] on input "Set end date" at bounding box center [395, 363] width 9 height 9
checkbox input "false"
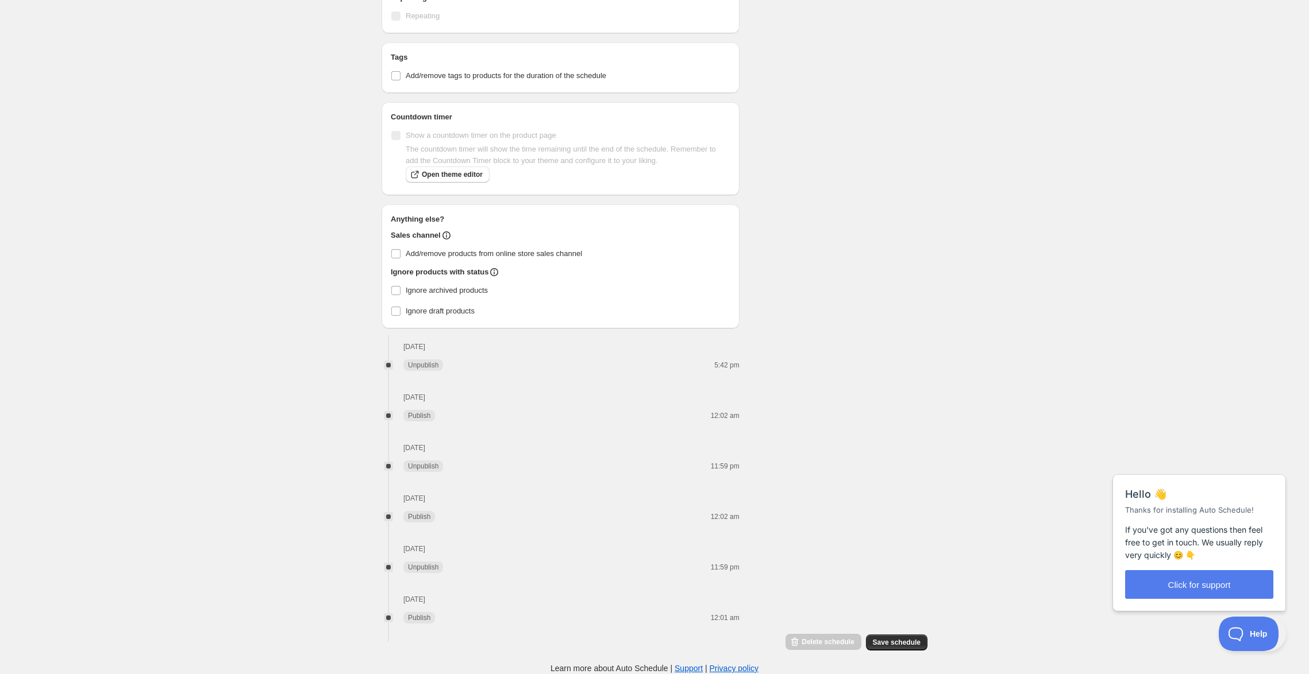
scroll to position [947, 0]
click at [920, 640] on span "Save schedule" at bounding box center [897, 642] width 48 height 9
click at [920, 639] on span "Save schedule" at bounding box center [897, 642] width 48 height 9
click at [920, 640] on span "Save schedule" at bounding box center [897, 642] width 48 height 9
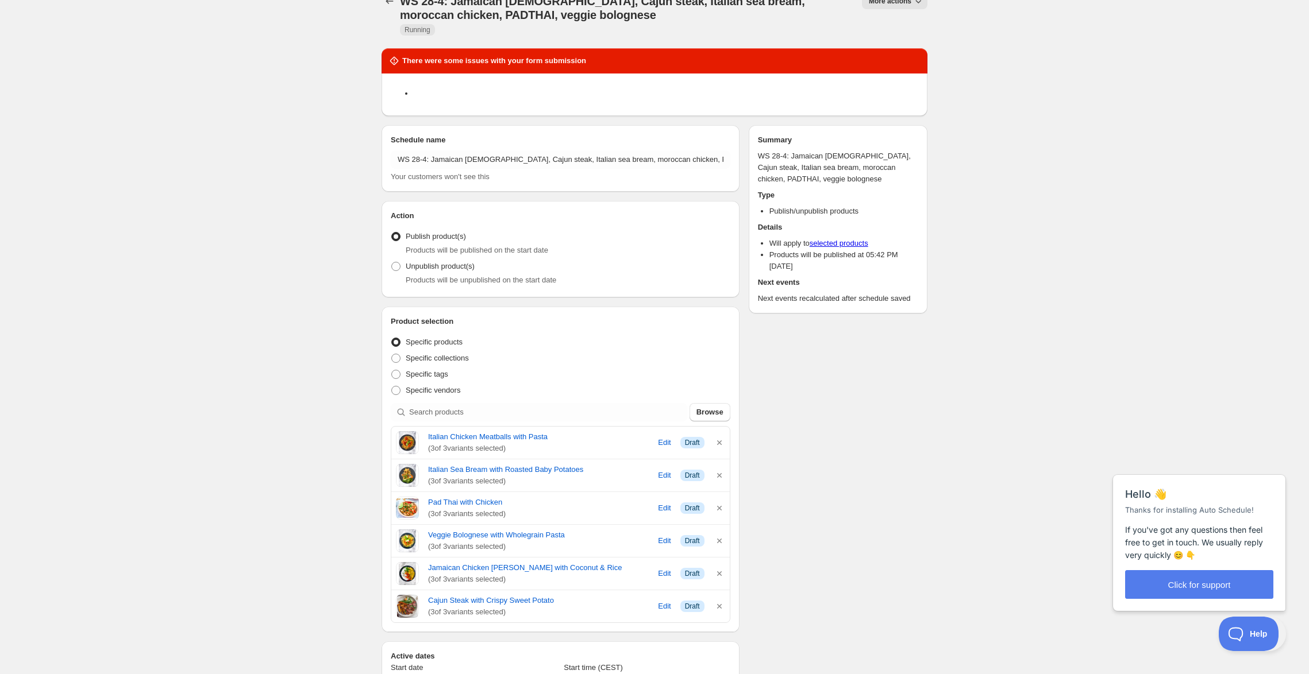
scroll to position [1, 0]
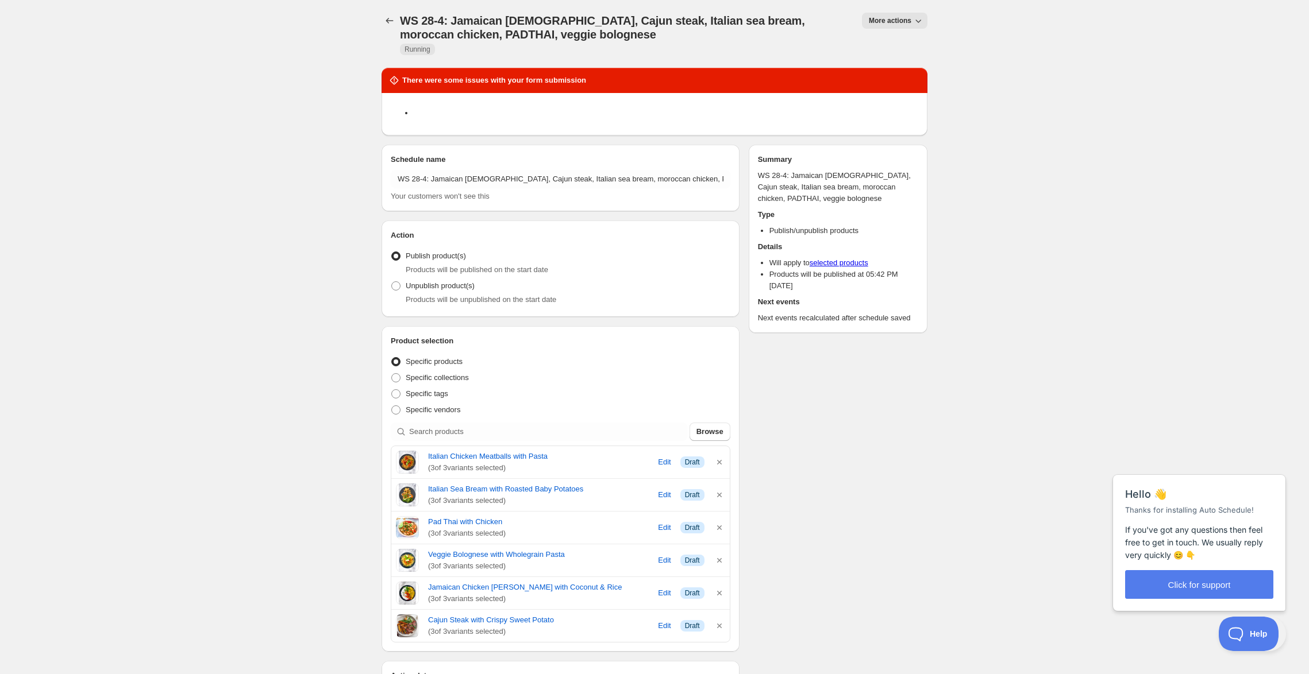
click at [895, 39] on div "WS 28-4: Jamaican [DEMOGRAPHIC_DATA], Cajun steak, Italian sea bream, moroccan …" at bounding box center [654, 33] width 546 height 41
click at [895, 25] on span "More actions" at bounding box center [890, 20] width 43 height 9
click at [780, 49] on div "WS 28-4: Jamaican [DEMOGRAPHIC_DATA], Cajun steak, Italian sea bream, moroccan …" at bounding box center [626, 33] width 453 height 41
click at [381, 23] on button "Schedules" at bounding box center [389, 21] width 16 height 16
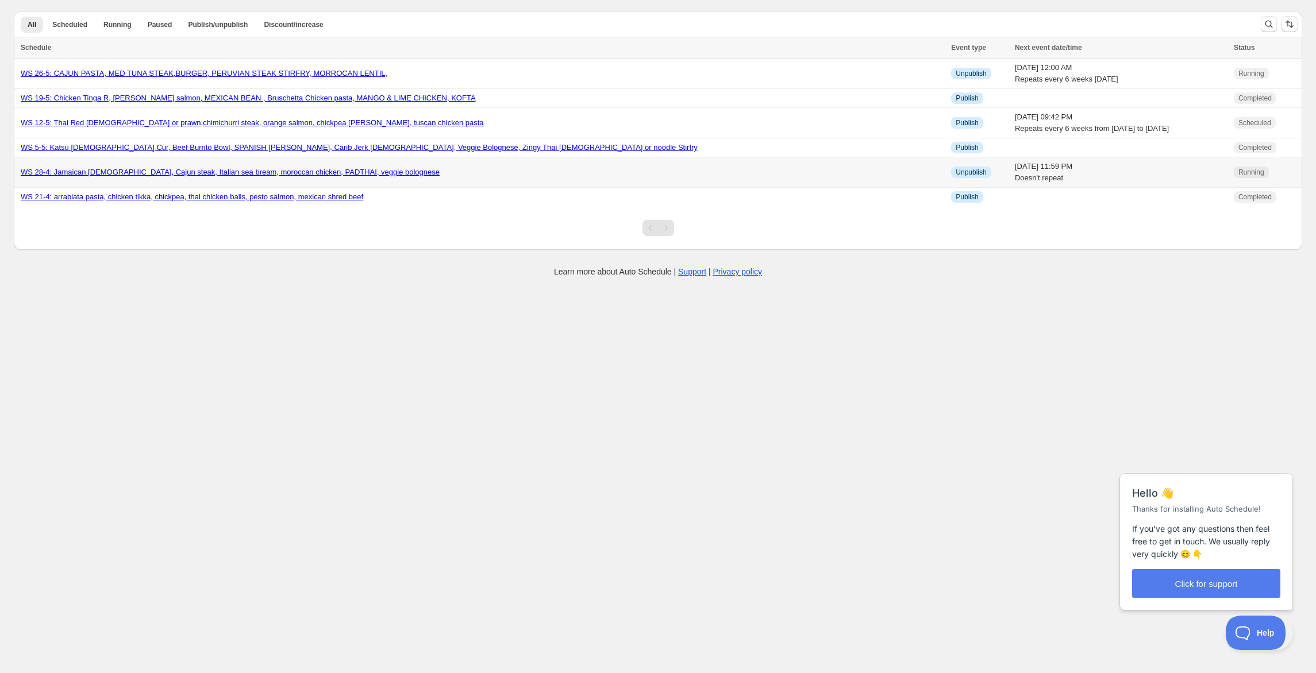
click at [1011, 188] on td "[DATE] 11:59 PM Doesn't repeat" at bounding box center [1120, 172] width 219 height 30
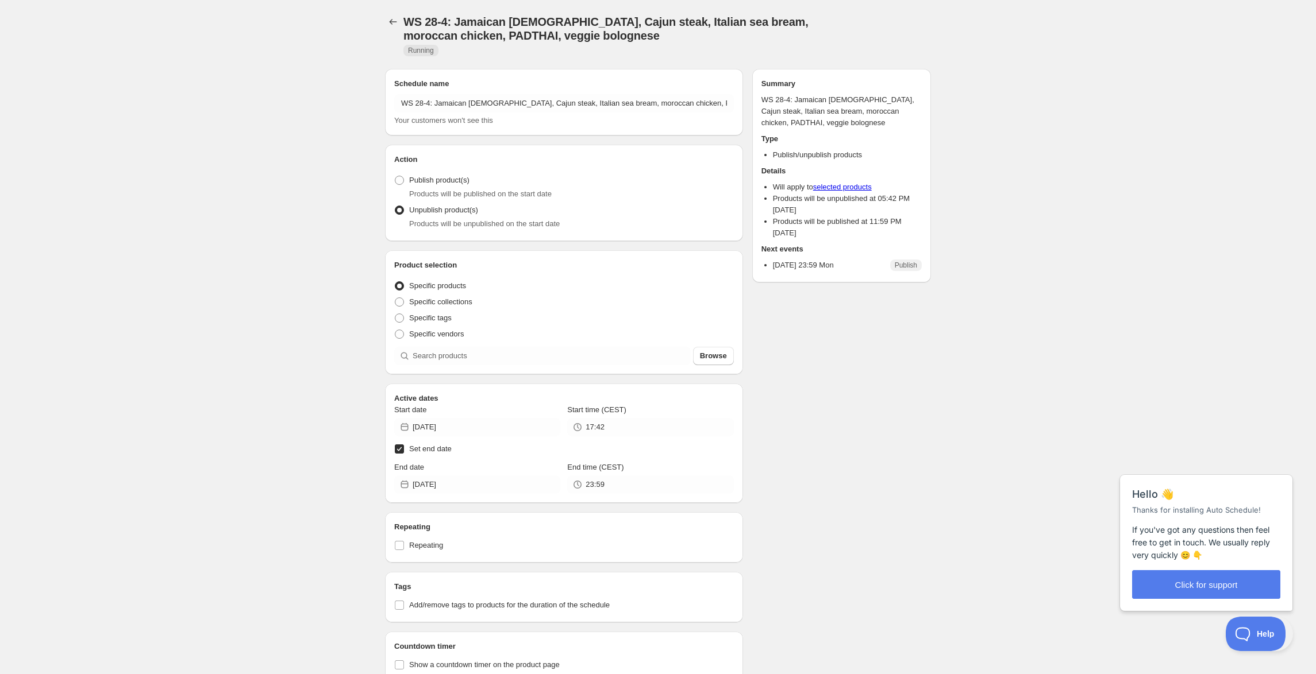
radio input "true"
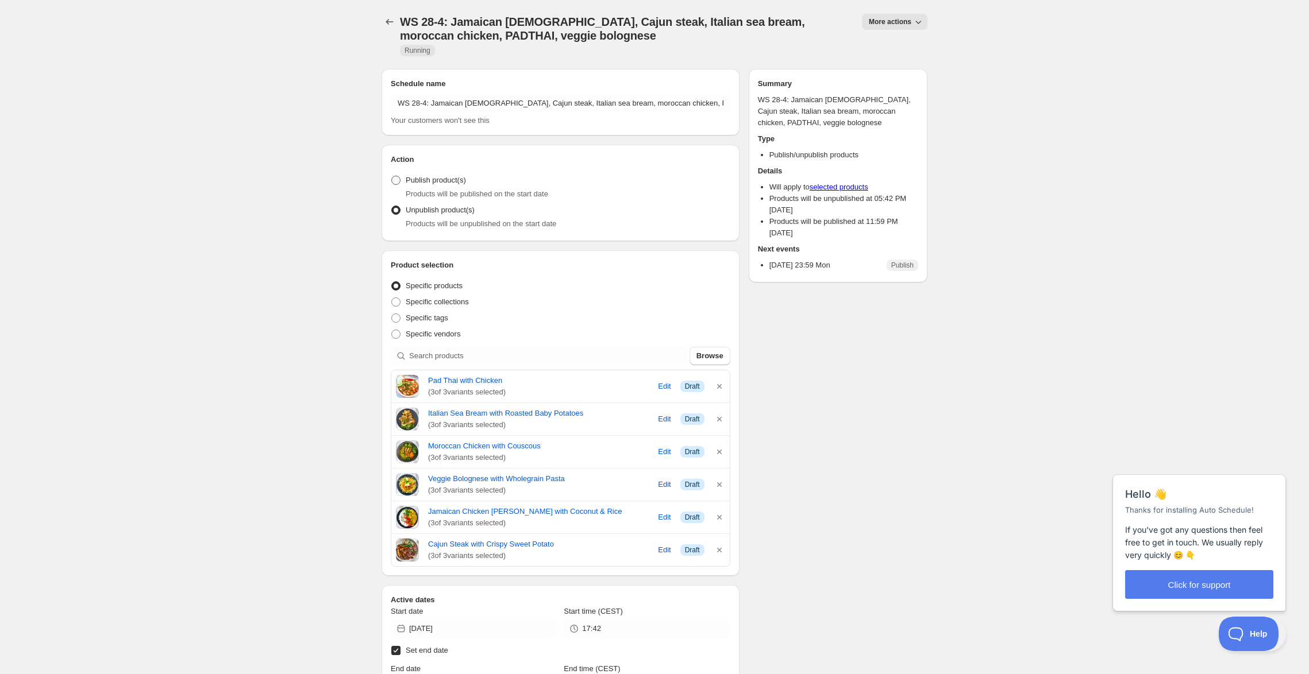
click at [452, 188] on label "Publish product(s)" at bounding box center [428, 180] width 75 height 16
click at [392, 176] on input "Publish product(s)" at bounding box center [391, 176] width 1 height 1
radio input "true"
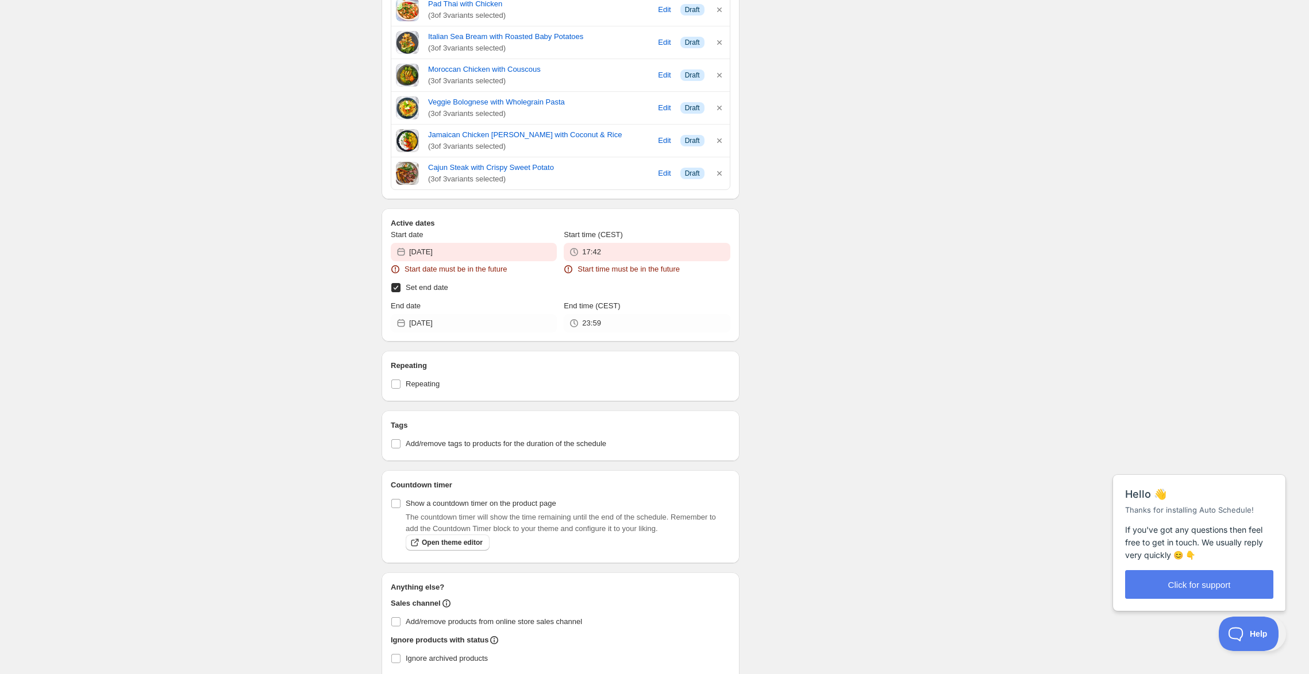
scroll to position [464, 0]
click at [511, 263] on input "[DATE]" at bounding box center [483, 253] width 148 height 18
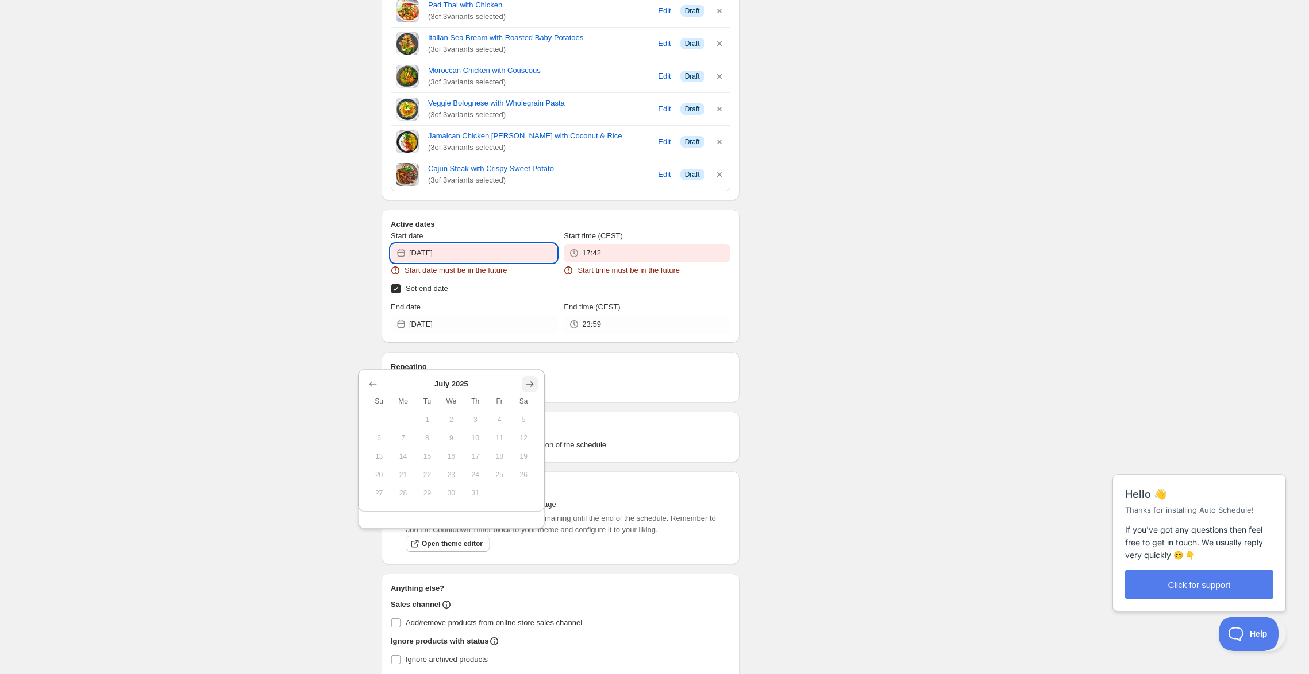
click at [534, 388] on icon "Show next month, August 2025" at bounding box center [529, 384] width 11 height 11
click at [380, 516] on span "31" at bounding box center [379, 511] width 15 height 9
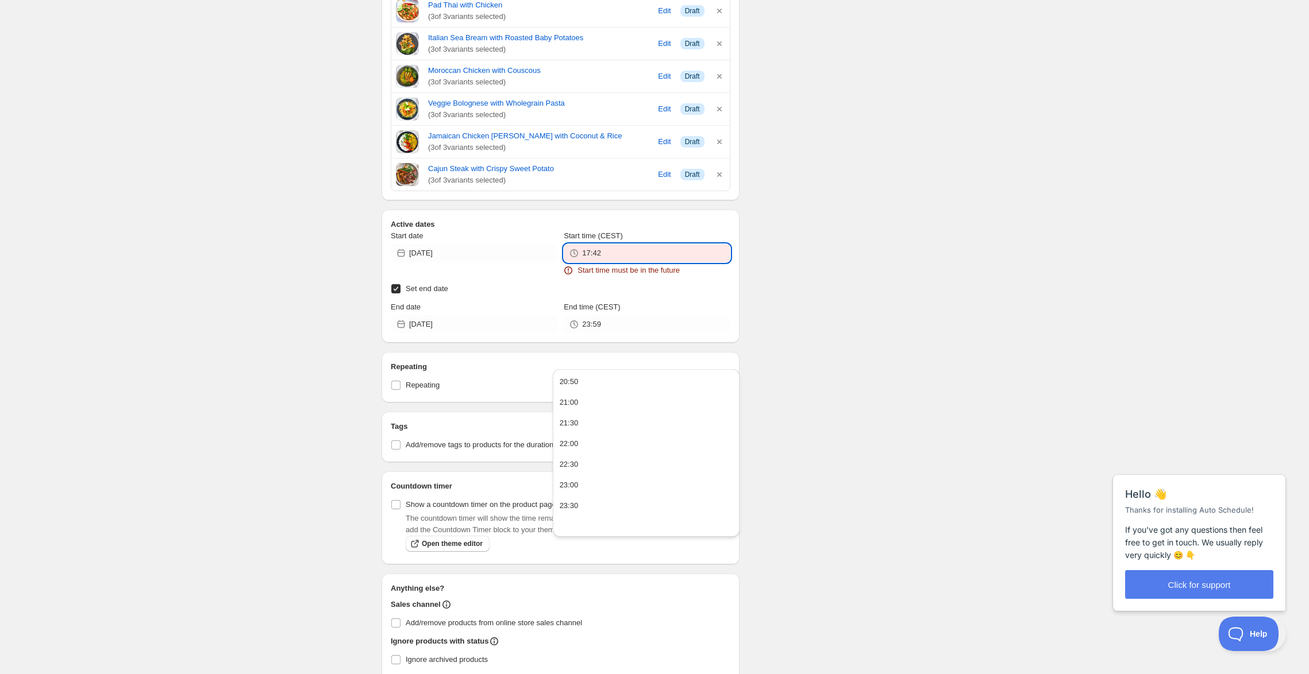
click at [632, 263] on input "17:42" at bounding box center [656, 253] width 148 height 18
click at [525, 263] on input "[DATE]" at bounding box center [483, 253] width 148 height 18
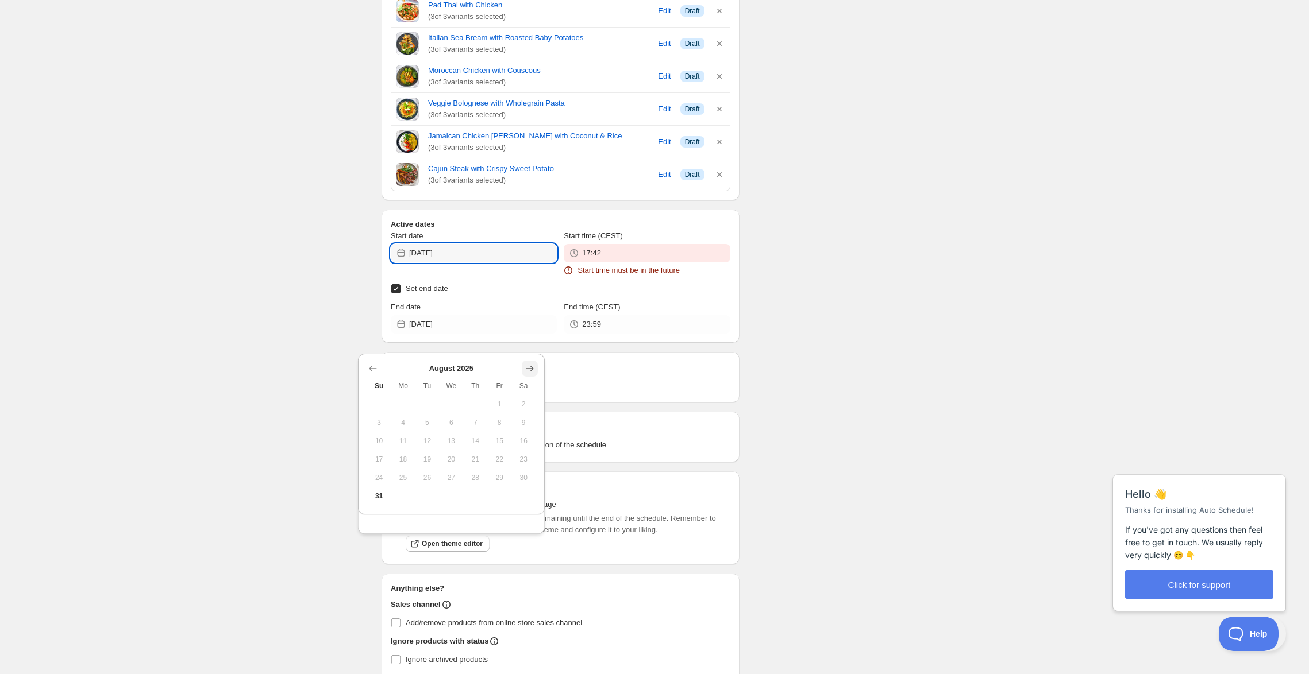
click at [526, 372] on icon "Show next month, September 2025" at bounding box center [529, 368] width 11 height 11
click at [403, 408] on span "1" at bounding box center [403, 404] width 15 height 9
type input "[DATE]"
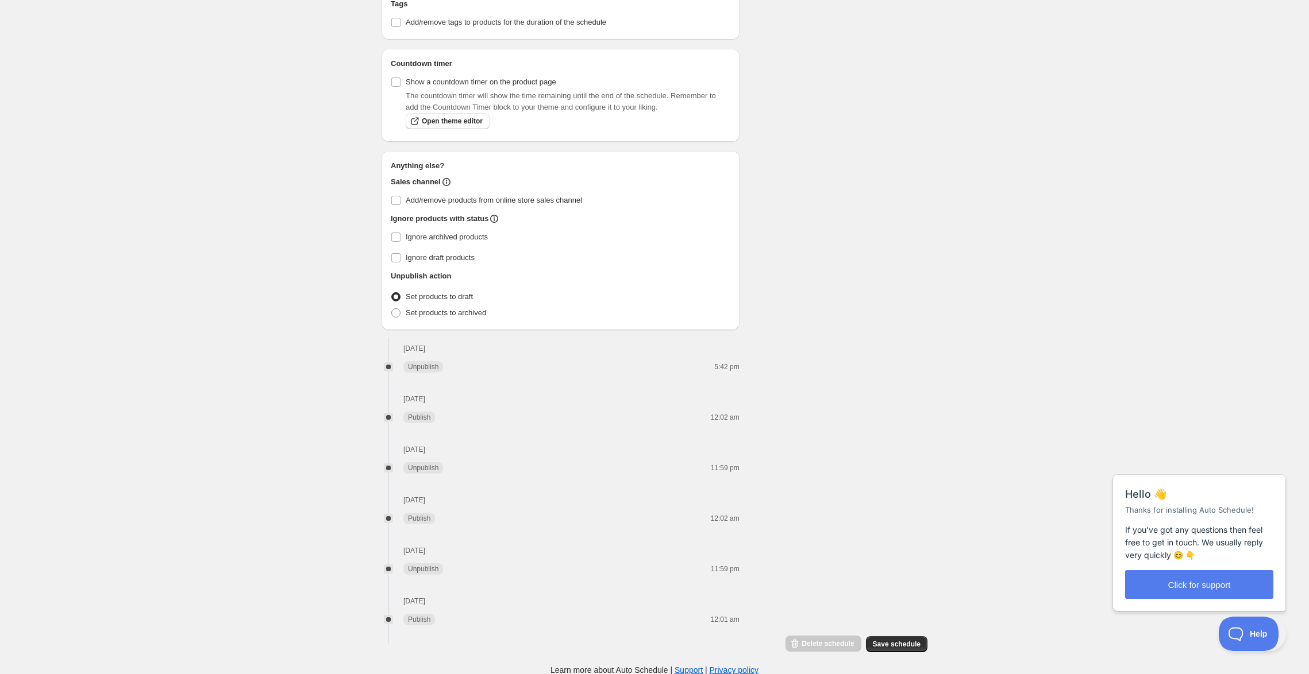
scroll to position [865, 0]
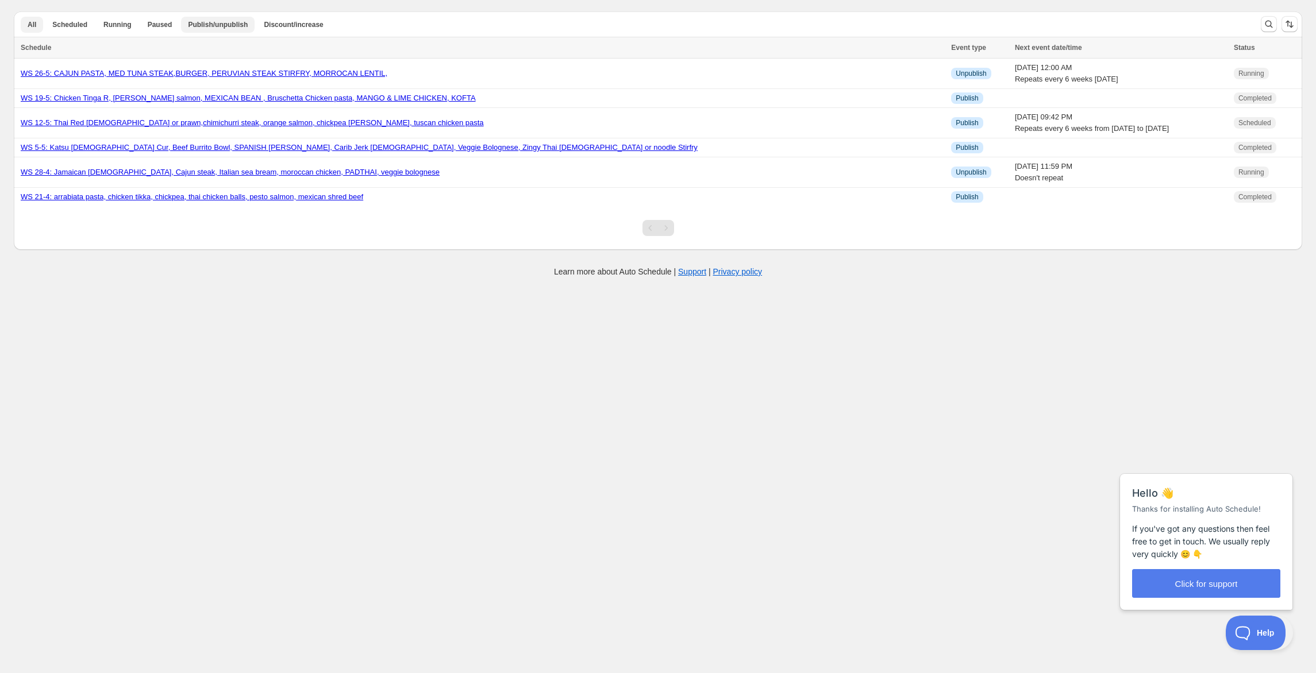
click at [248, 23] on span "Publish/unpublish" at bounding box center [218, 24] width 60 height 9
click at [323, 24] on span "Discount/increase" at bounding box center [293, 24] width 59 height 9
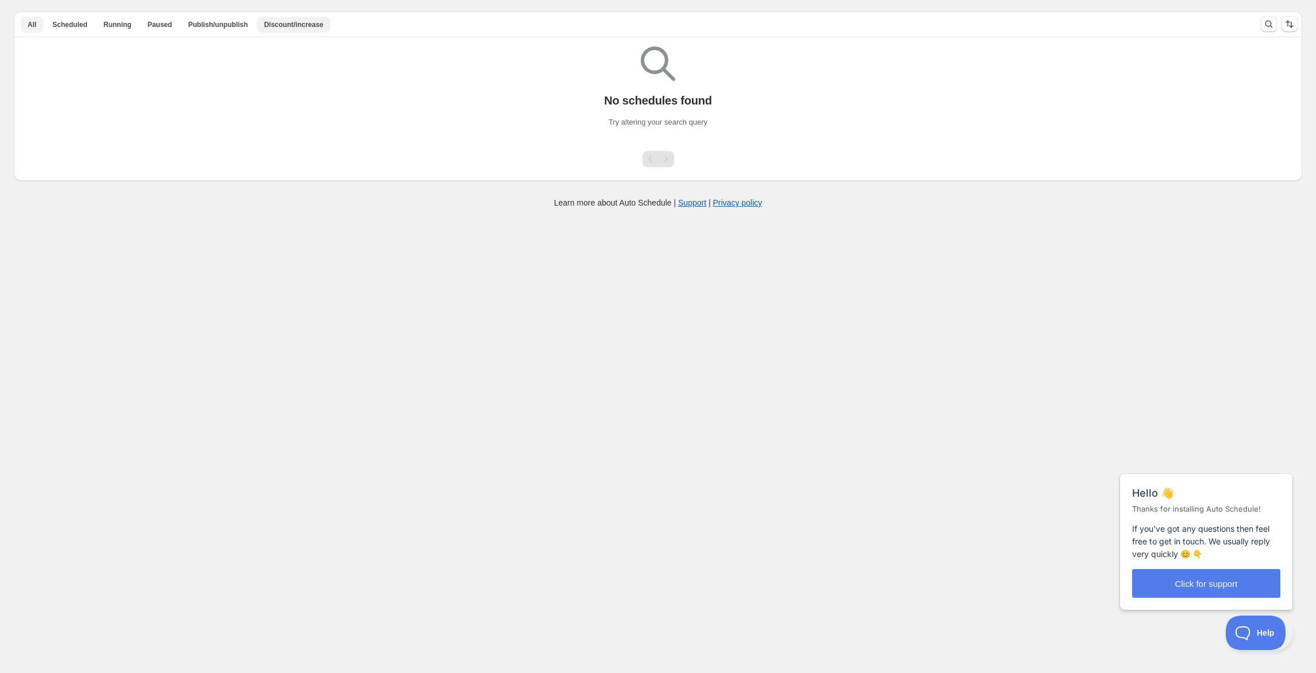
click at [36, 23] on span "All" at bounding box center [32, 24] width 9 height 9
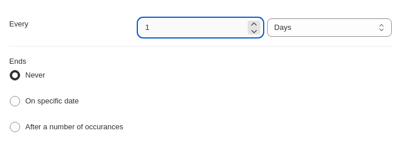
click at [213, 34] on input "1" at bounding box center [191, 27] width 107 height 18
type input "6"
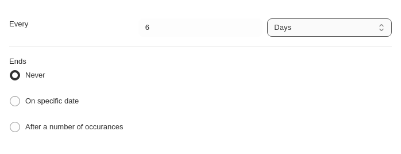
click at [72, 126] on div "Every 6 Date range Days Weeks Months Years Days Ends Never On specific date Aft…" at bounding box center [200, 77] width 401 height 154
click at [20, 125] on span at bounding box center [15, 127] width 10 height 10
click at [10, 122] on input "After a number of occurances" at bounding box center [10, 122] width 1 height 1
radio input "true"
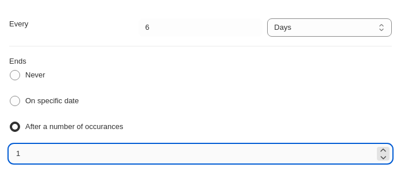
click at [222, 145] on input "1" at bounding box center [191, 154] width 365 height 18
click at [18, 97] on label "On specific date" at bounding box center [44, 101] width 70 height 16
click at [10, 97] on input "On specific date" at bounding box center [10, 96] width 1 height 1
radio input "true"
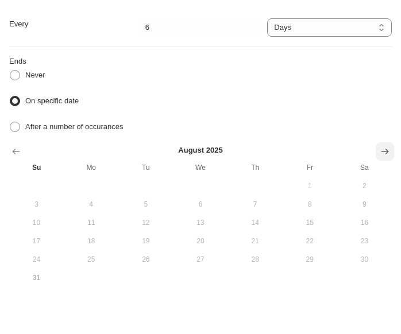
click at [379, 153] on icon "Show next month, September 2025" at bounding box center [384, 151] width 11 height 11
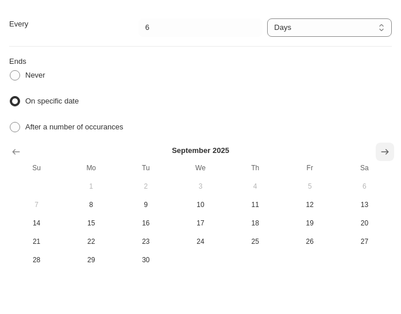
click at [390, 148] on icon "Show next month, October 2025" at bounding box center [384, 151] width 11 height 11
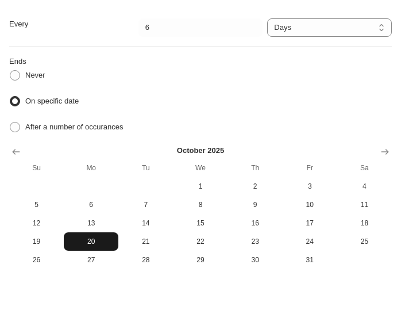
click at [94, 246] on span "20" at bounding box center [90, 241] width 45 height 9
